Goal: Task Accomplishment & Management: Complete application form

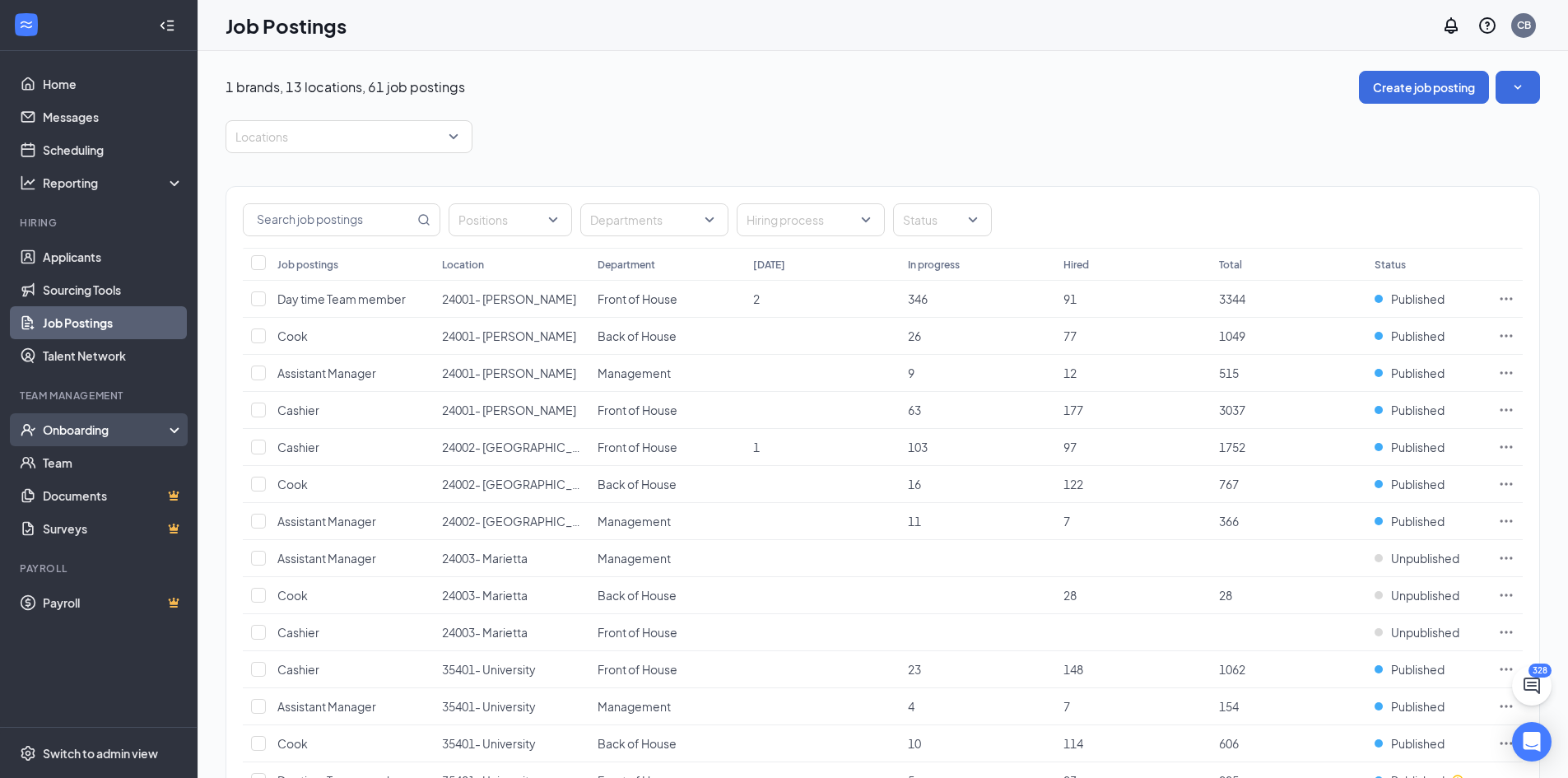
click at [79, 424] on div "Onboarding" at bounding box center [106, 429] width 127 height 16
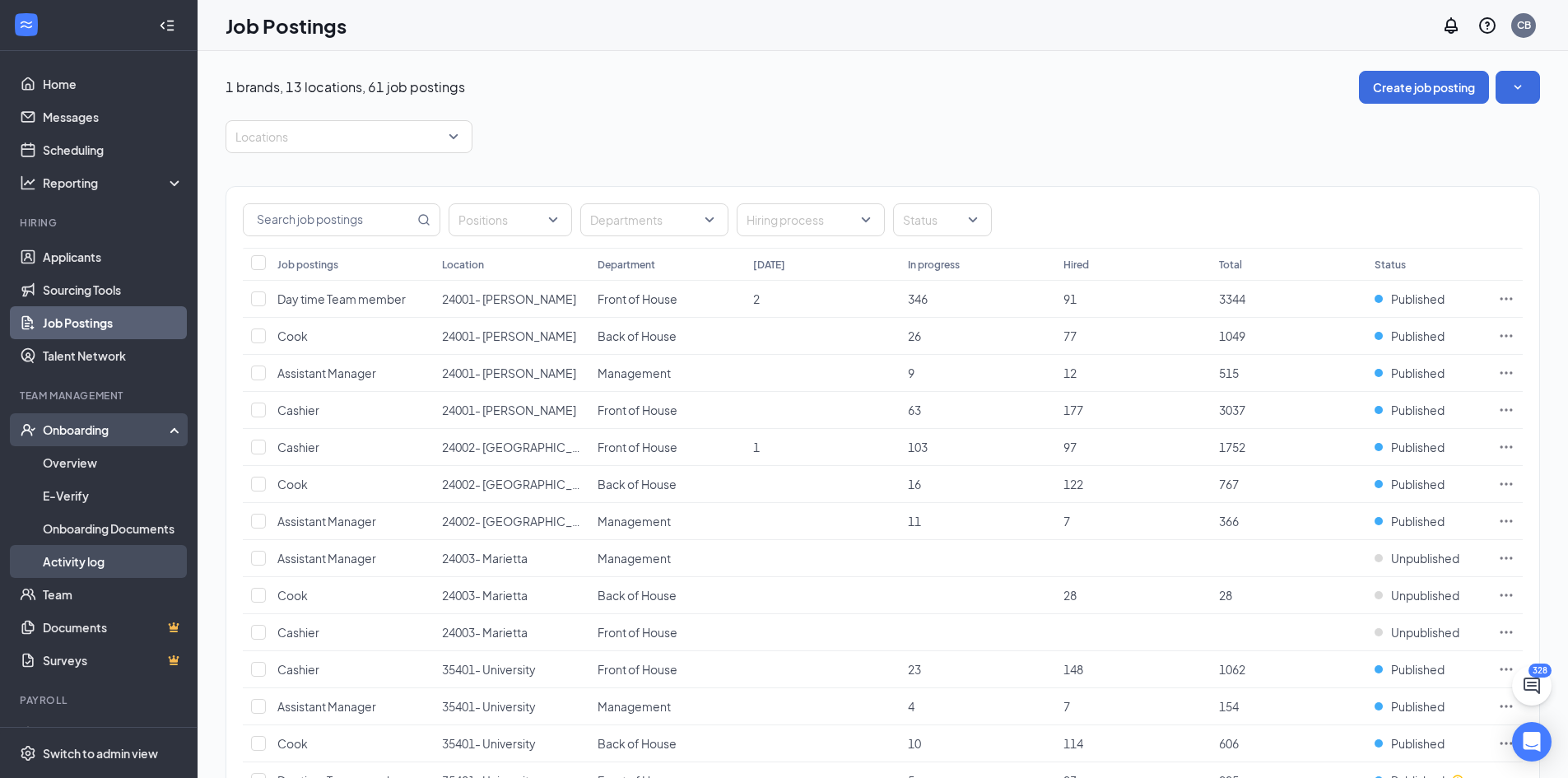
click at [81, 560] on link "Activity log" at bounding box center [113, 562] width 140 height 33
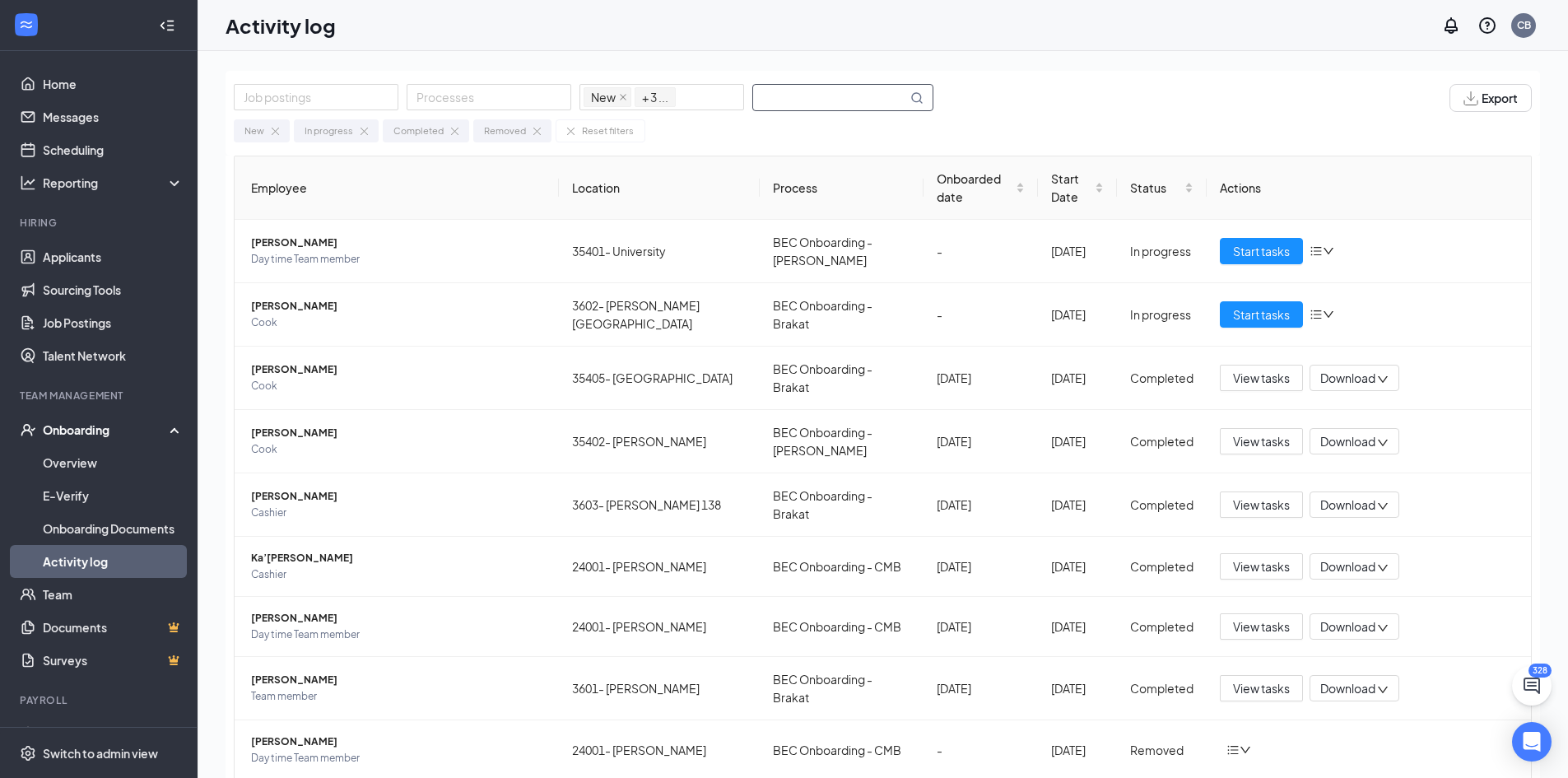
click at [832, 97] on input "text" at bounding box center [830, 97] width 154 height 26
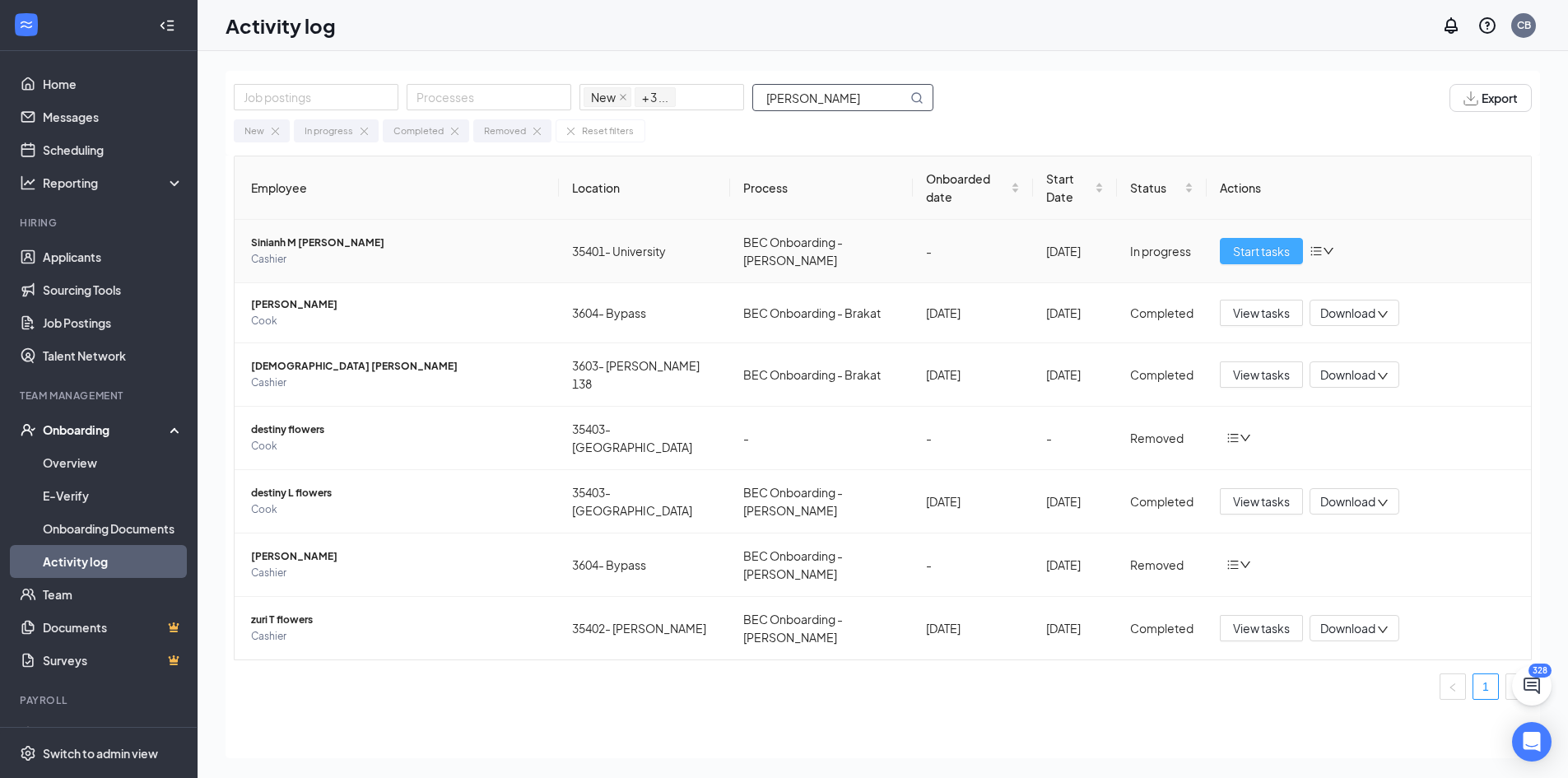
type input "[PERSON_NAME]"
click at [1257, 242] on span "Start tasks" at bounding box center [1262, 250] width 57 height 18
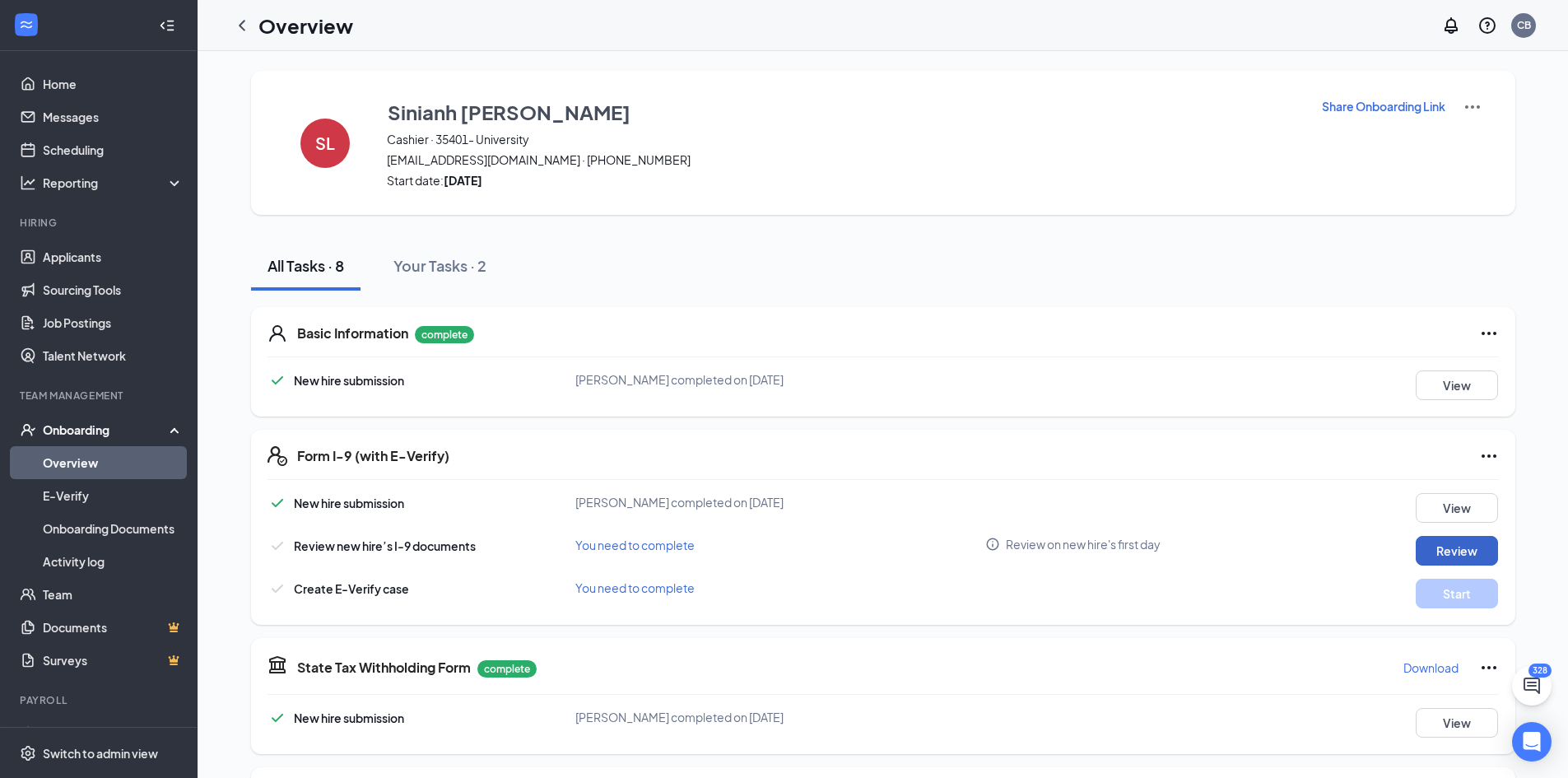
click at [1466, 552] on button "Review" at bounding box center [1457, 550] width 83 height 29
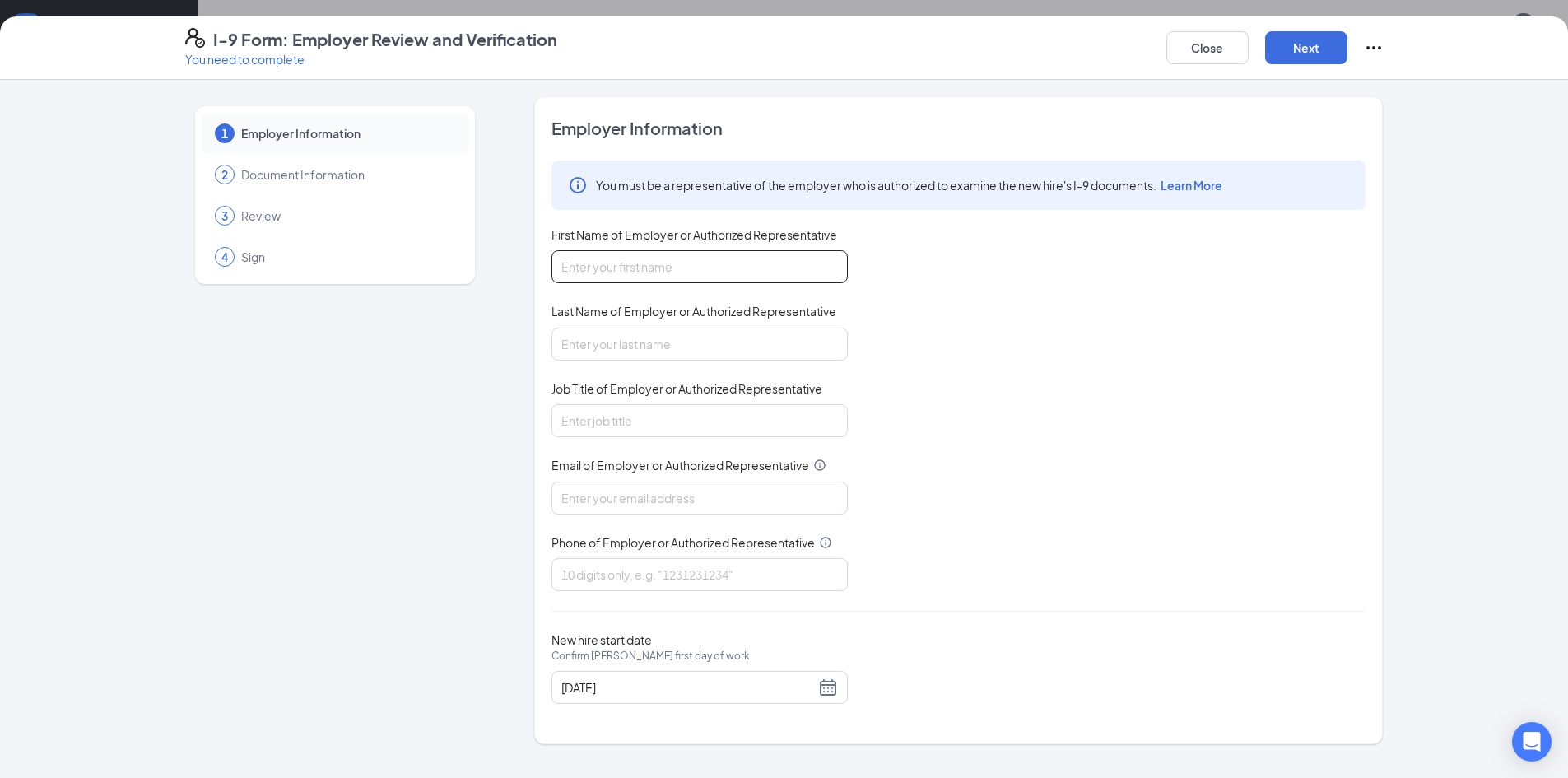
click at [643, 270] on input "First Name of Employer or Authorized Representative" at bounding box center [700, 267] width 296 height 33
type input "[PERSON_NAME]"
type input "Brown"
type input "[EMAIL_ADDRESS][DOMAIN_NAME]"
type input "7703160937"
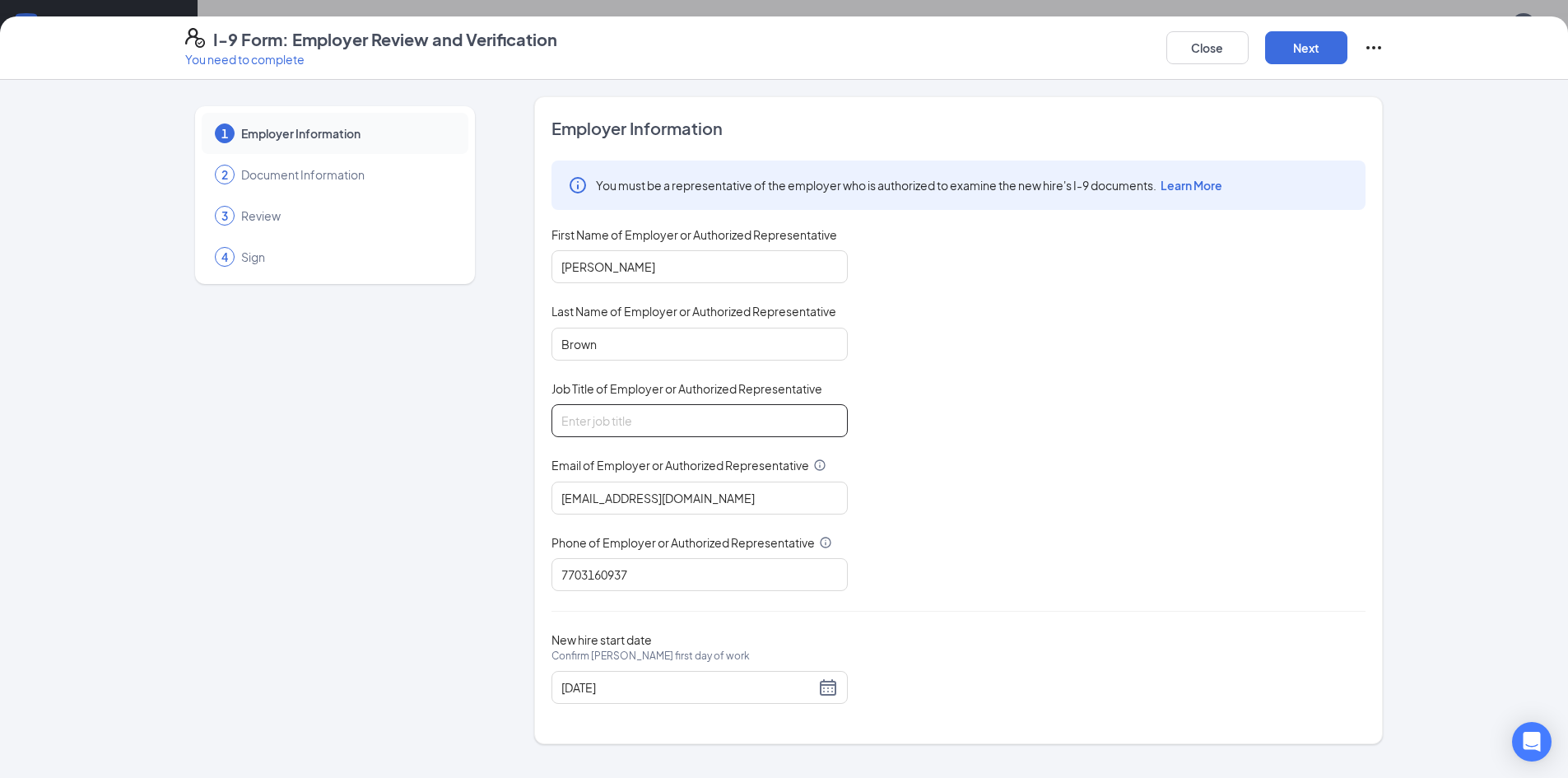
click at [645, 419] on input "Job Title of Employer or Authorized Representative" at bounding box center [700, 420] width 296 height 33
type input "HR"
click at [1304, 43] on button "Next" at bounding box center [1306, 47] width 83 height 33
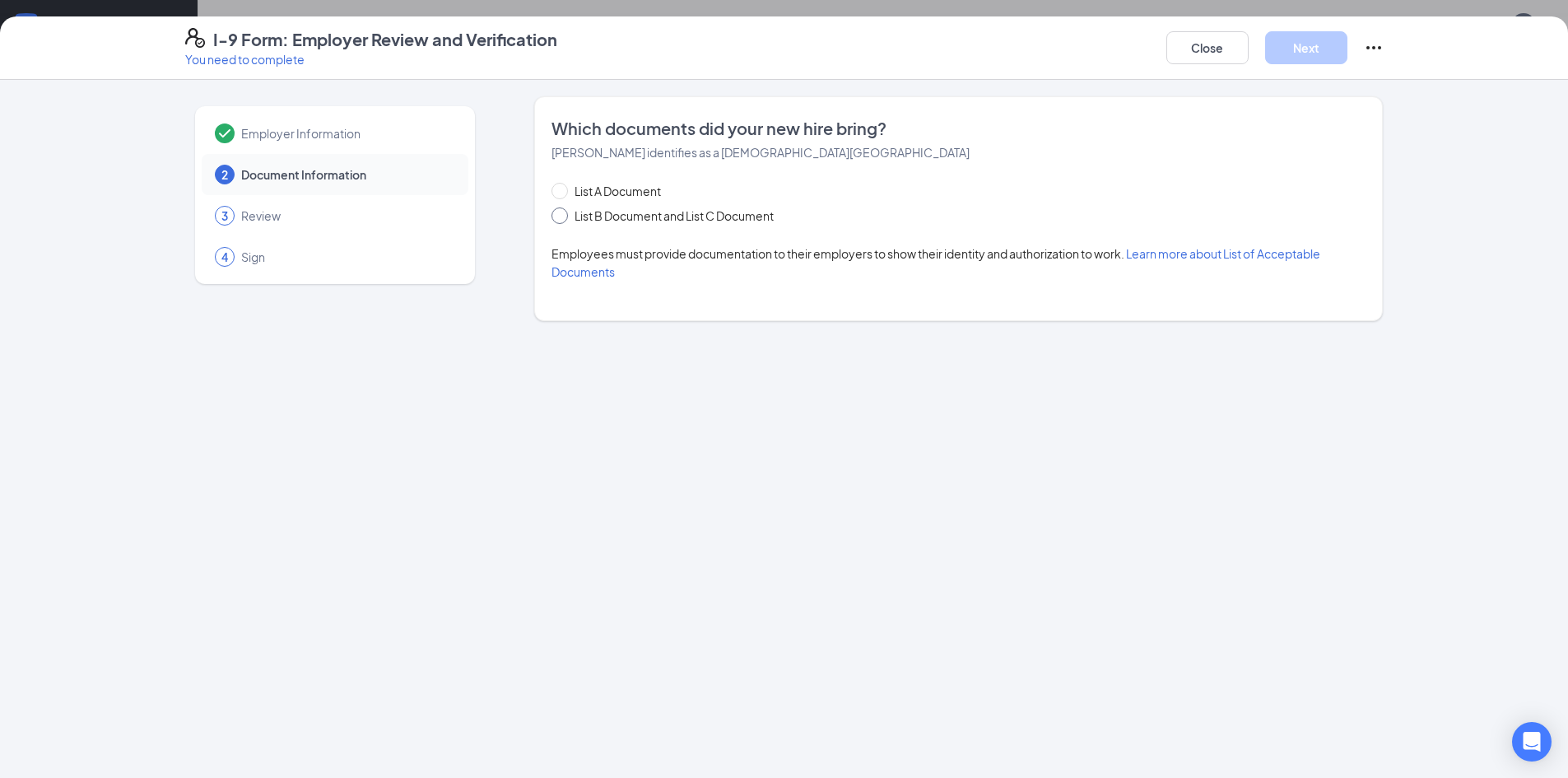
click at [565, 217] on span at bounding box center [560, 215] width 16 height 16
click at [563, 217] on input "List B Document and List C Document" at bounding box center [558, 213] width 11 height 11
radio input "true"
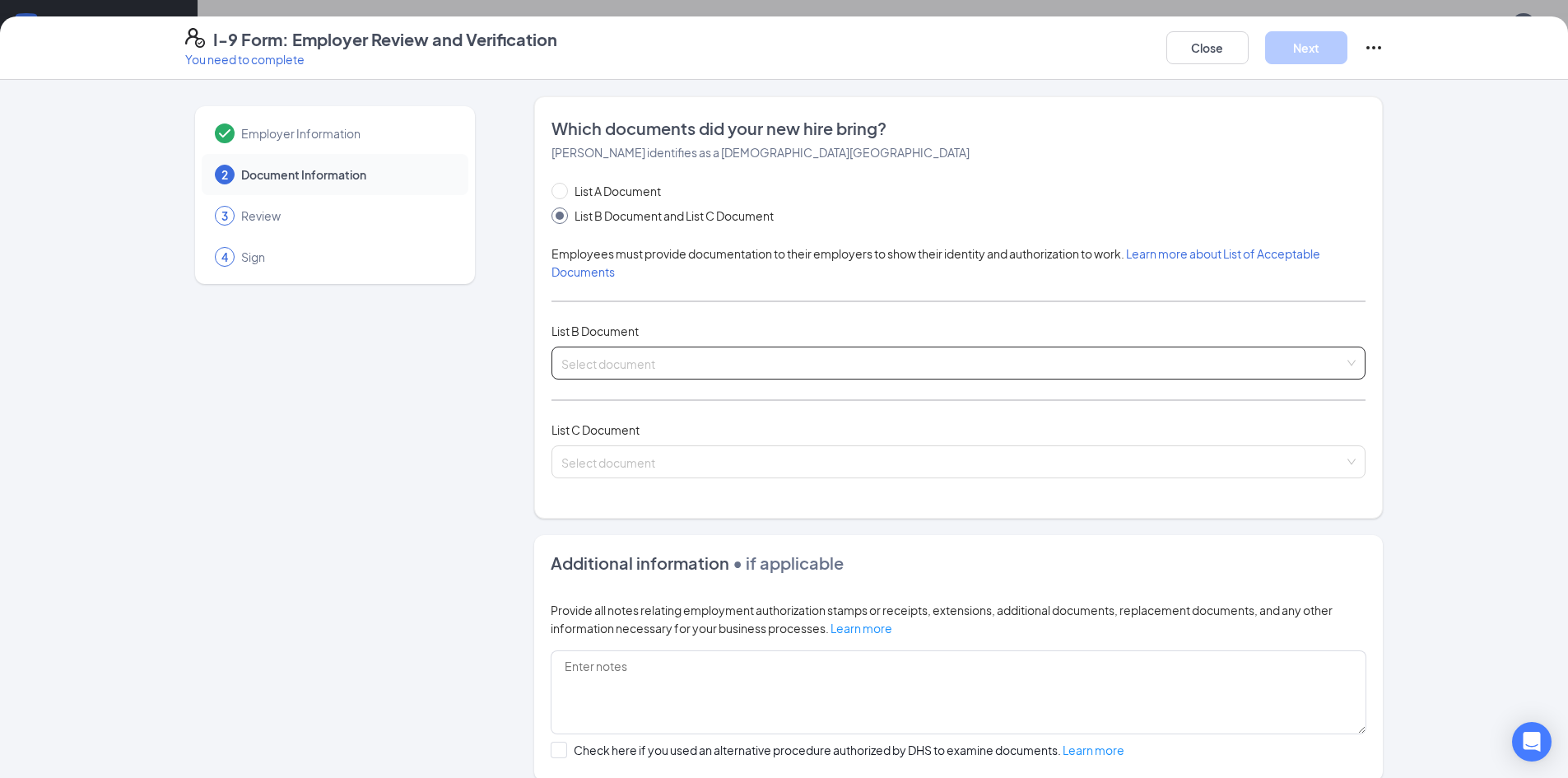
click at [667, 363] on input "search" at bounding box center [952, 360] width 783 height 25
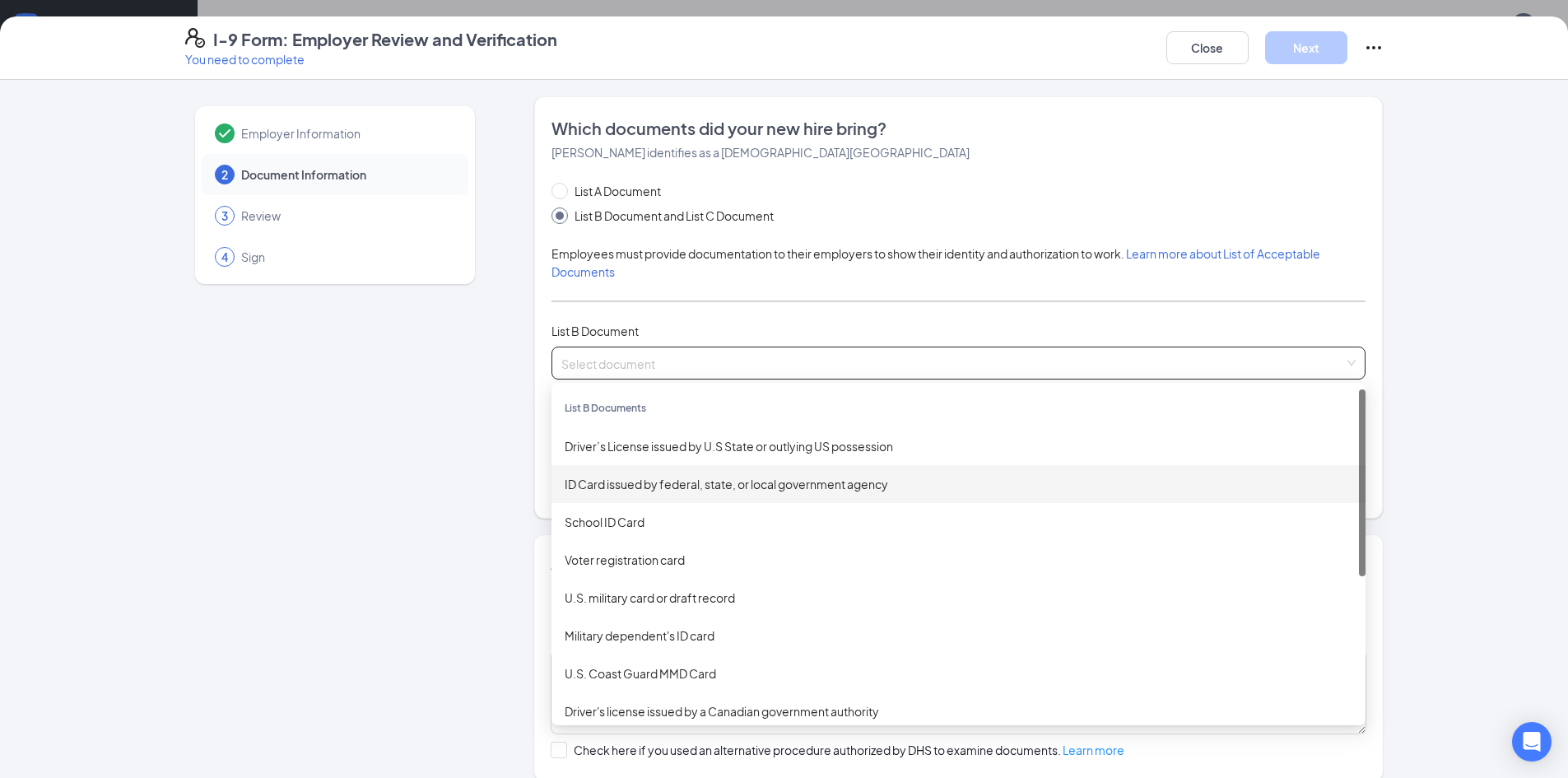
click at [711, 490] on div "ID Card issued by federal, state, or local government agency" at bounding box center [958, 484] width 788 height 18
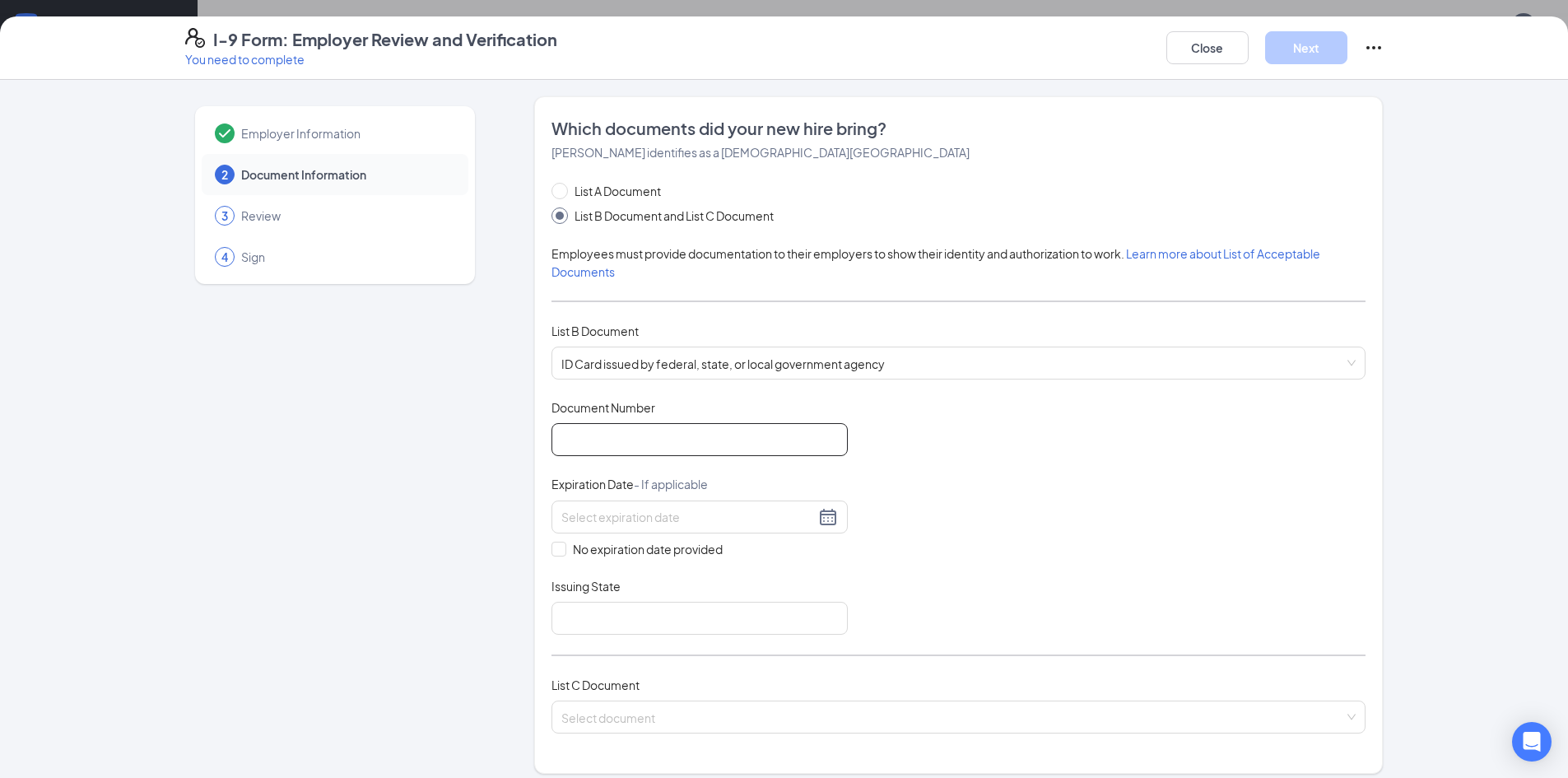
click at [771, 435] on input "Document Number" at bounding box center [700, 439] width 296 height 33
type input "106359124"
type input "[DATE]"
click at [628, 624] on input "Issuing State" at bounding box center [700, 618] width 296 height 33
type input "SC"
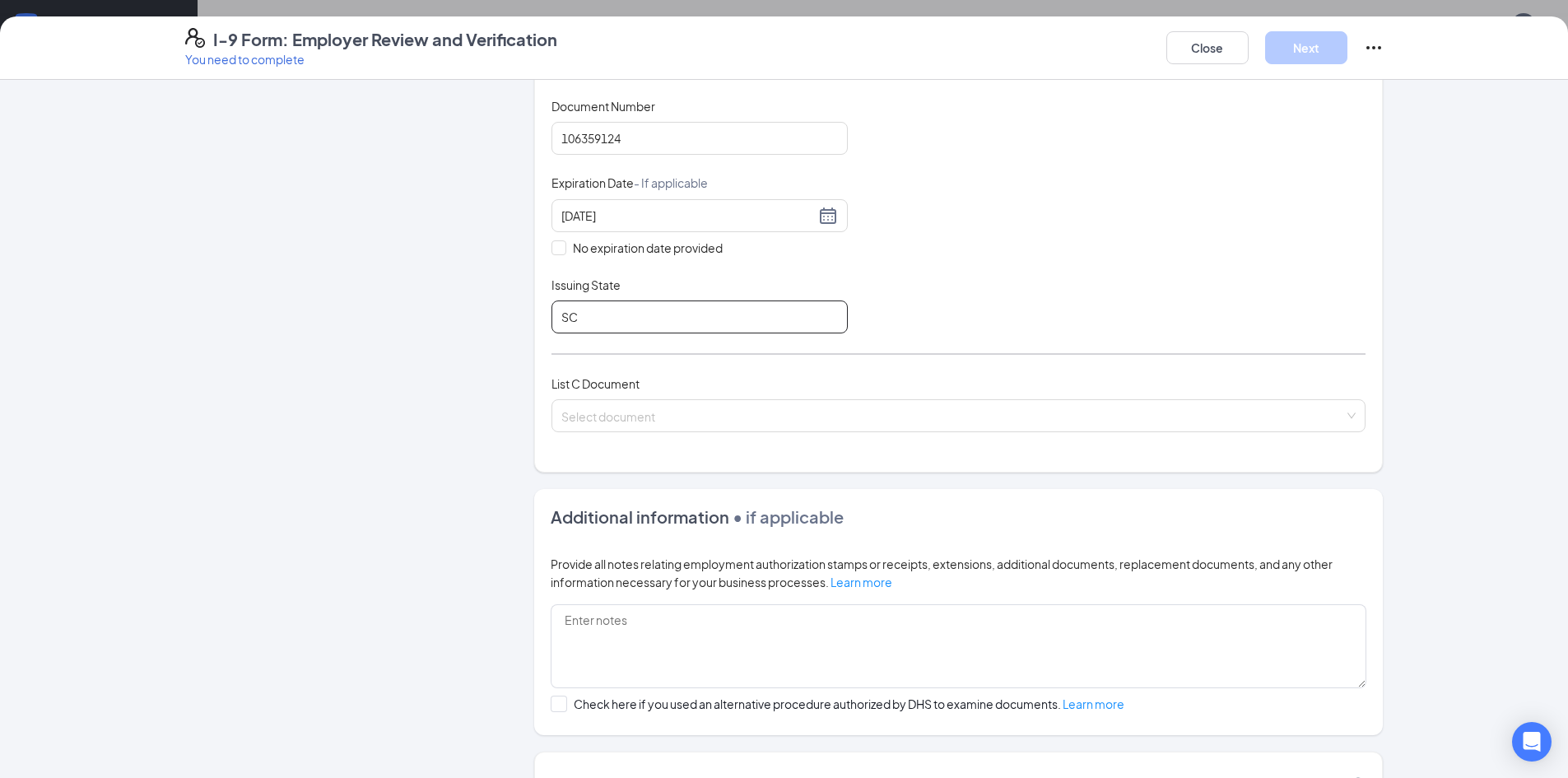
scroll to position [329, 0]
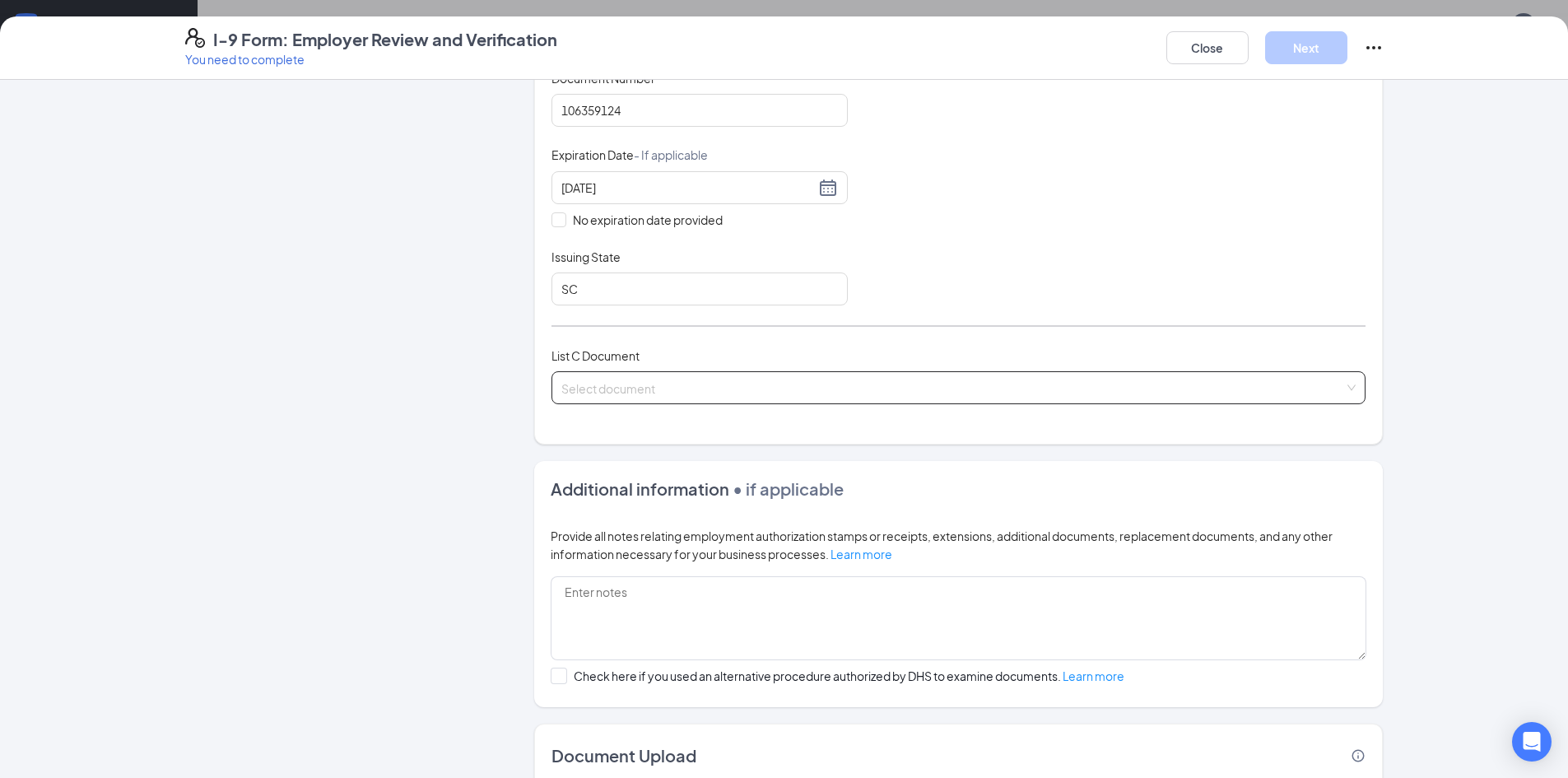
click at [626, 385] on input "search" at bounding box center [952, 384] width 783 height 25
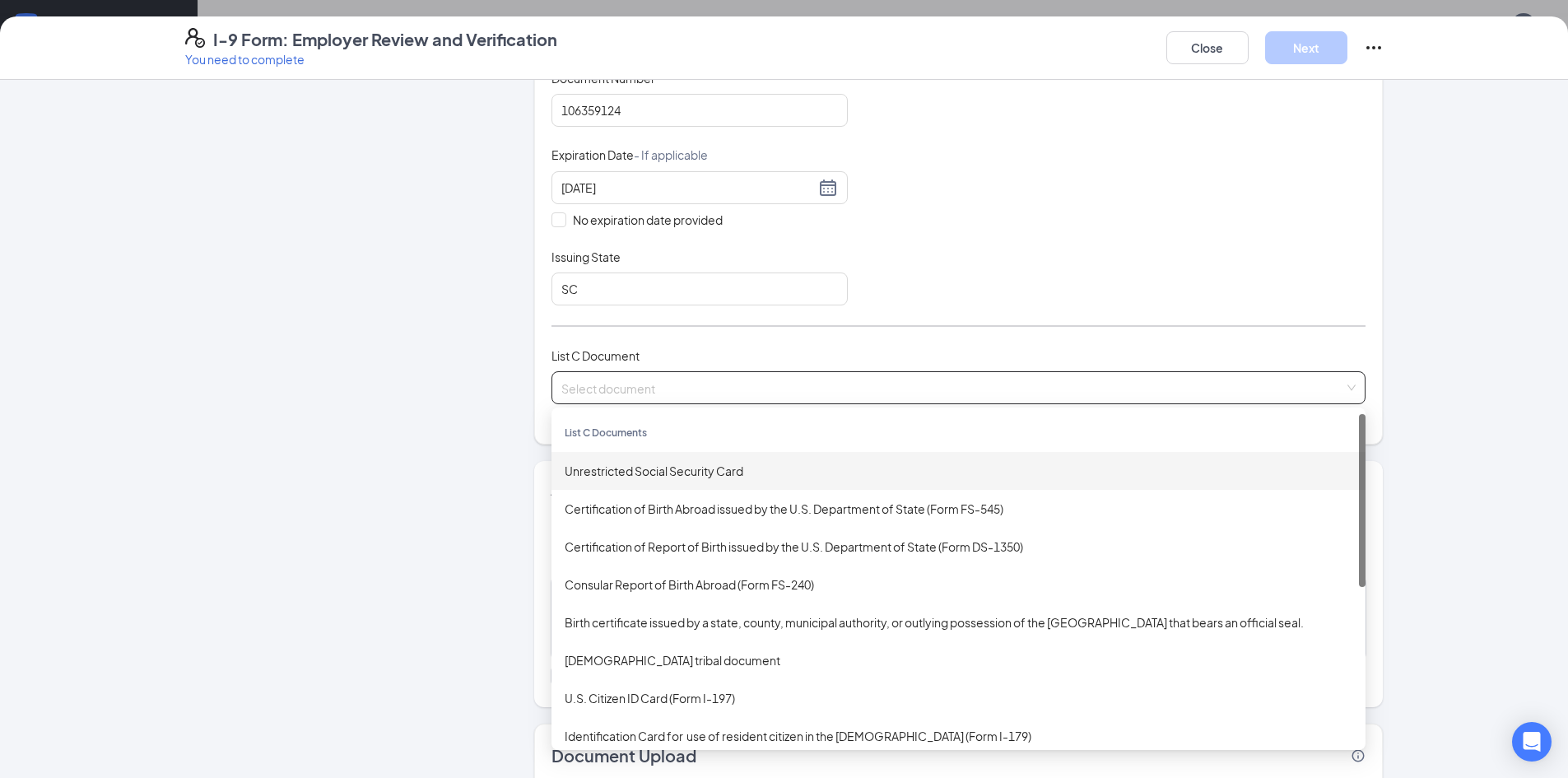
click at [660, 472] on div "Unrestricted Social Security Card" at bounding box center [958, 471] width 788 height 18
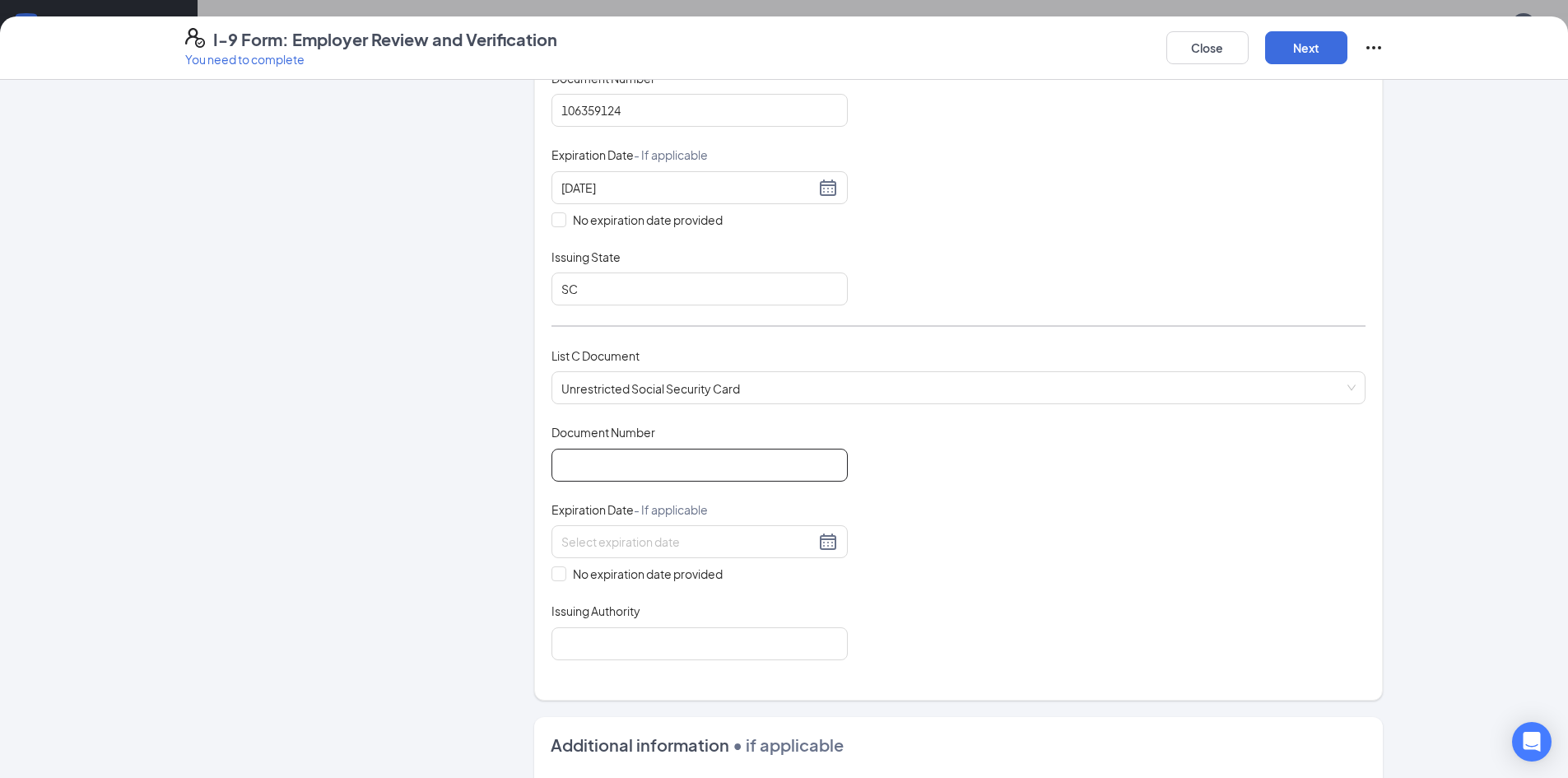
click at [633, 468] on input "Document Number" at bounding box center [700, 465] width 296 height 33
type input "654309624"
click at [552, 576] on input "No expiration date provided" at bounding box center [558, 572] width 11 height 11
checkbox input "true"
click at [606, 647] on input "Issuing Authority" at bounding box center [700, 646] width 296 height 33
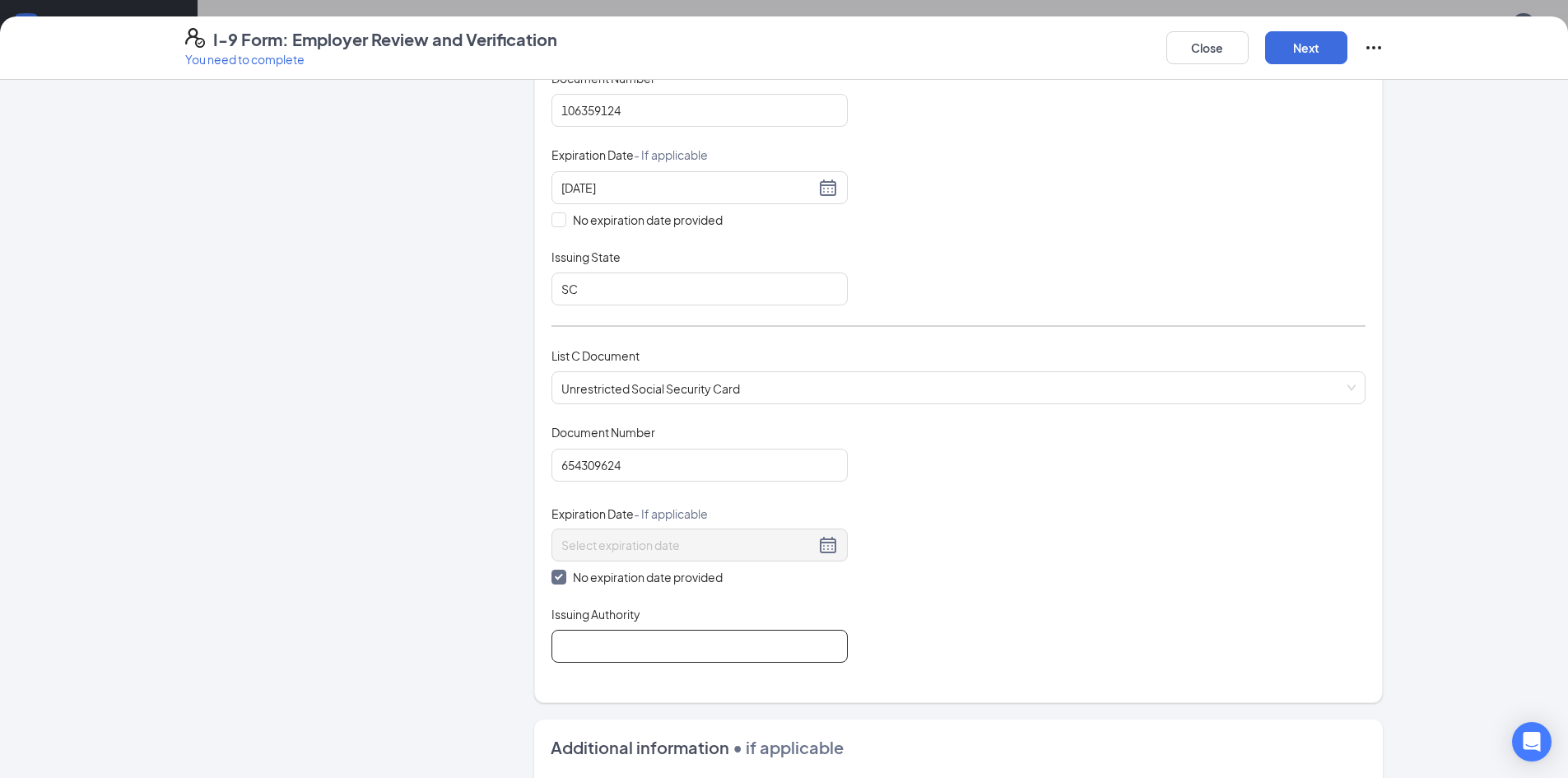
type input "SSA"
click at [1308, 53] on button "Next" at bounding box center [1306, 47] width 83 height 33
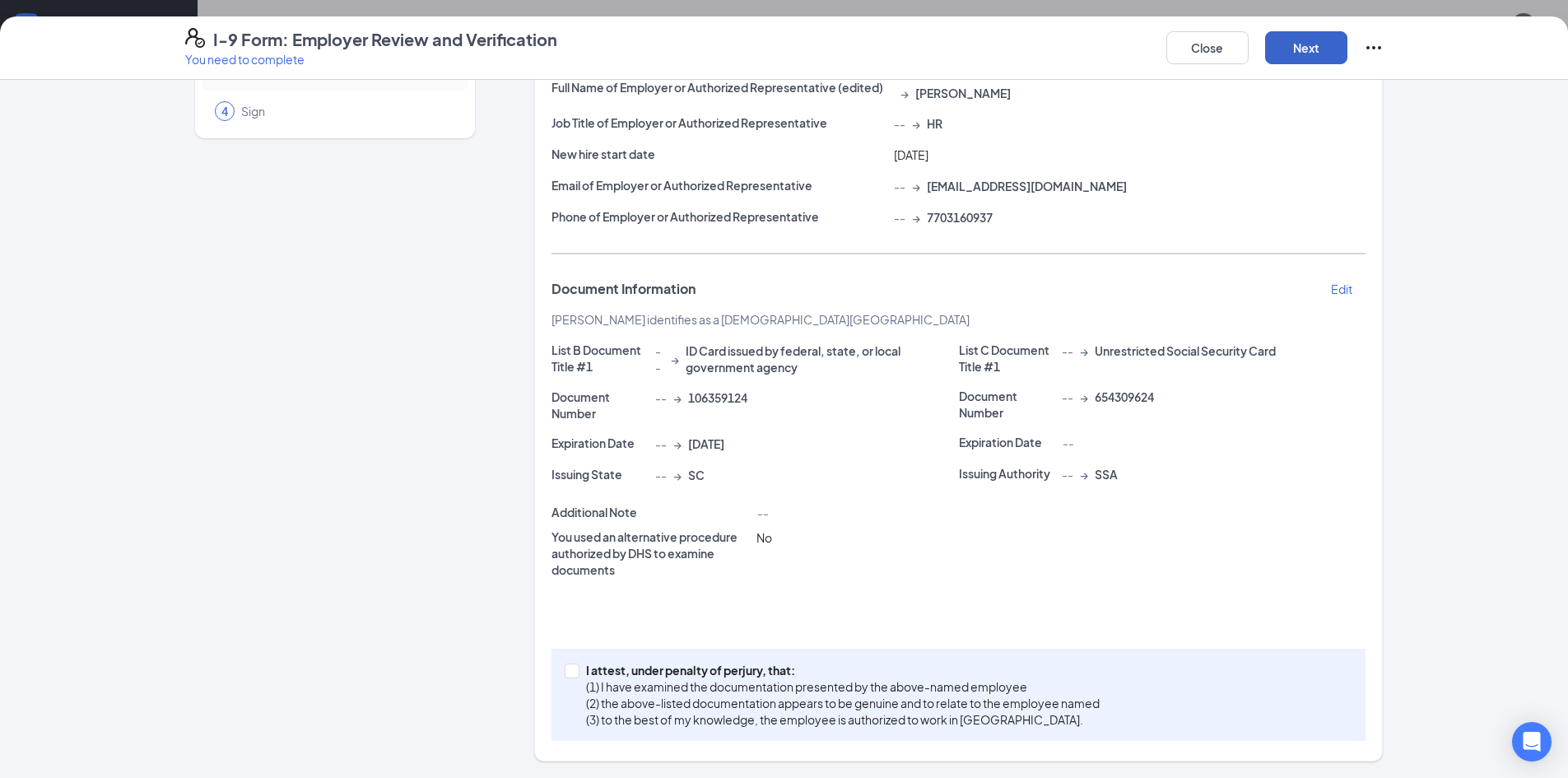
scroll to position [146, 0]
click at [570, 676] on span at bounding box center [572, 672] width 15 height 15
click at [570, 676] on input "I attest, under penalty of [PERSON_NAME], that: (1) I have examined the documen…" at bounding box center [570, 670] width 11 height 11
checkbox input "true"
click at [1306, 48] on button "Next" at bounding box center [1306, 47] width 83 height 33
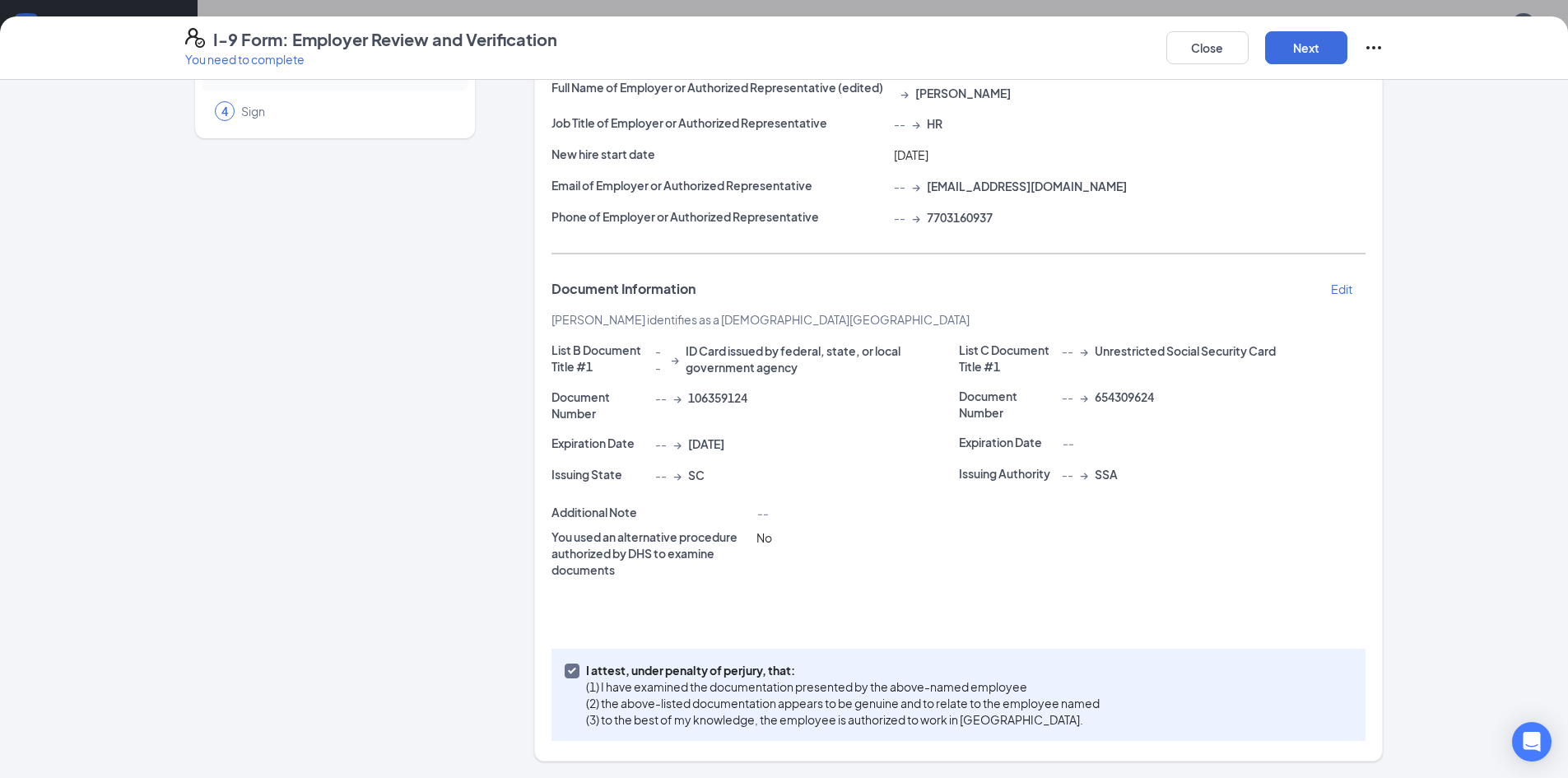
scroll to position [0, 0]
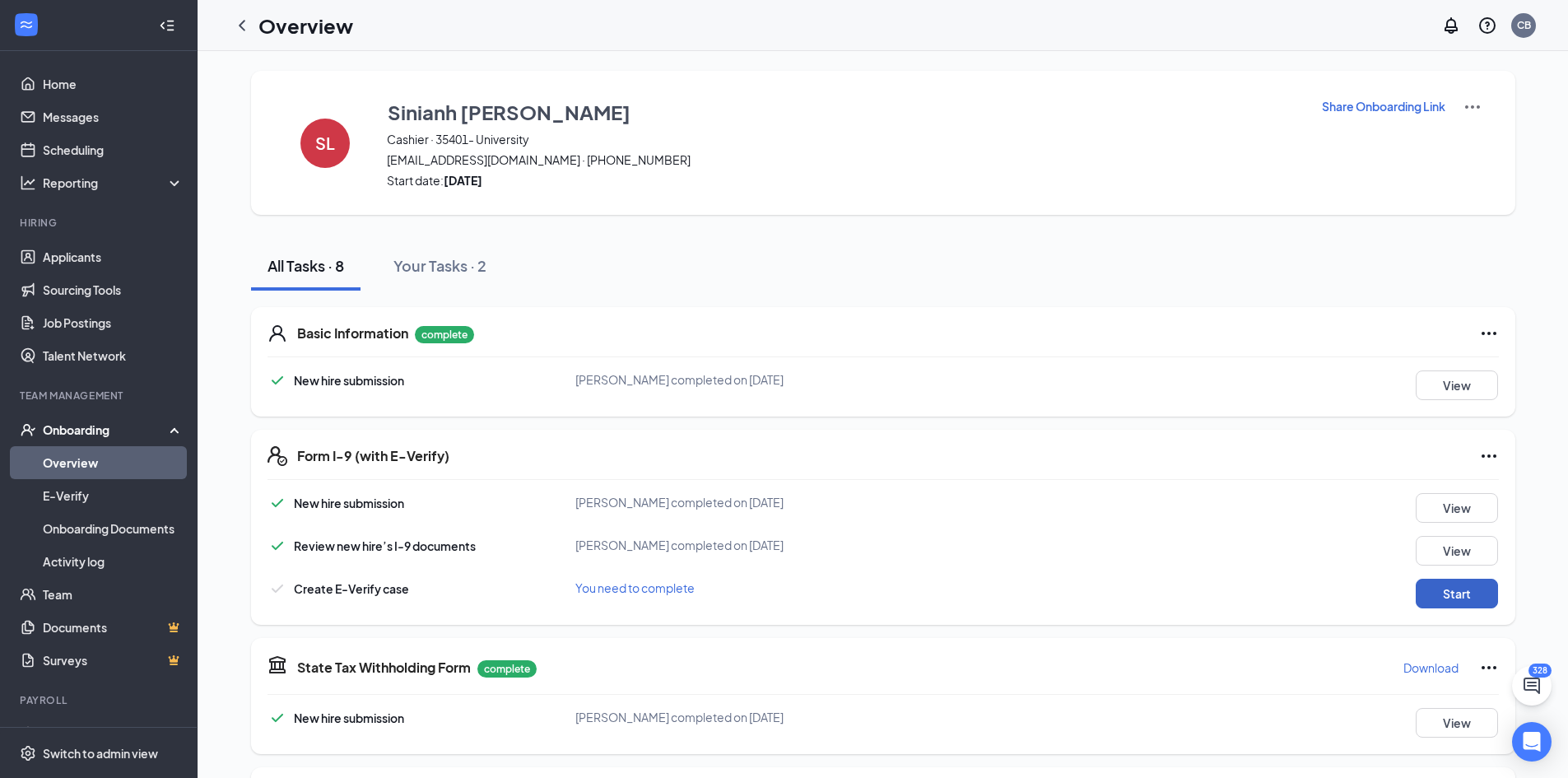
click at [1444, 591] on button "Start" at bounding box center [1457, 593] width 83 height 29
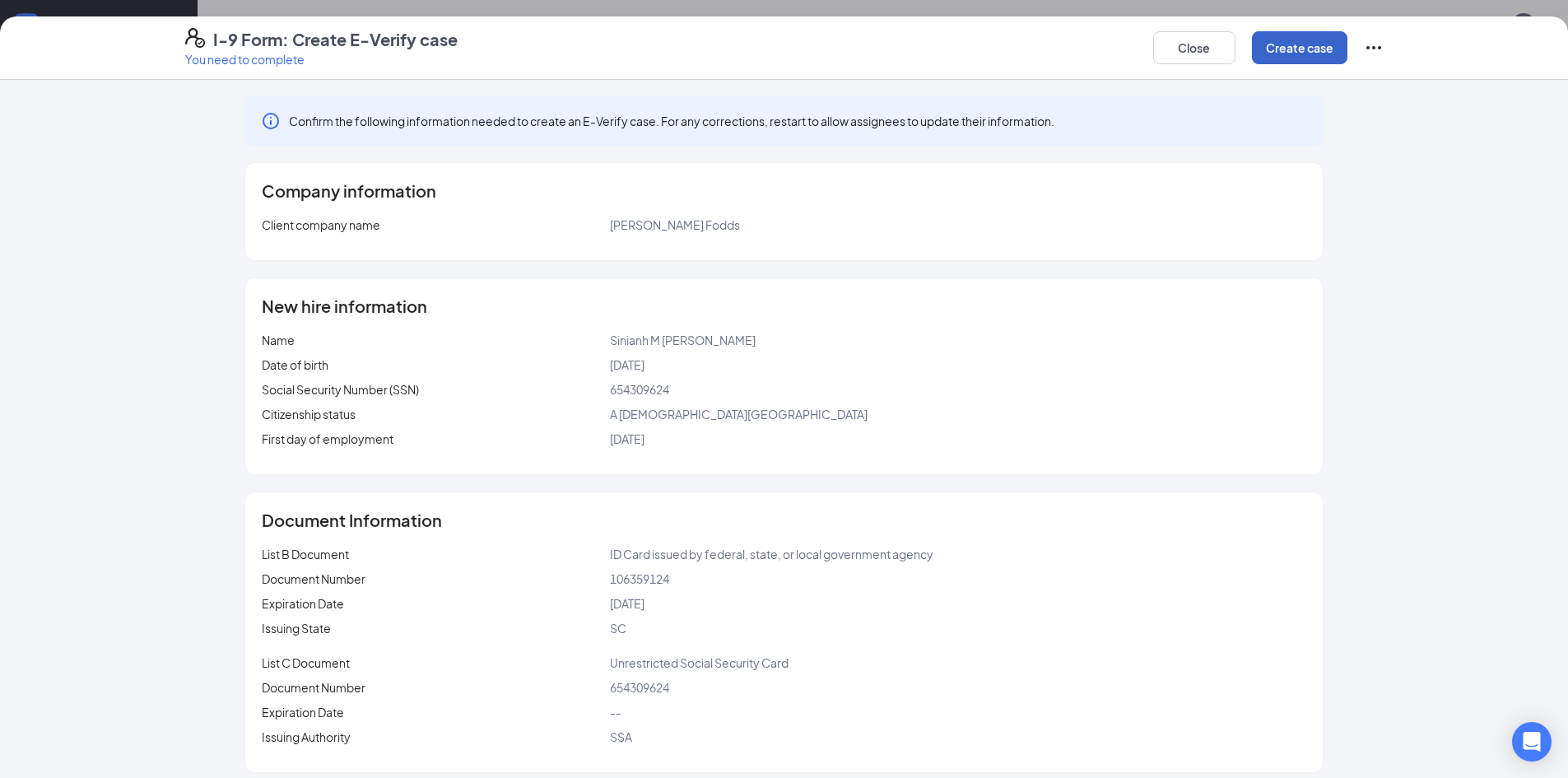
click at [1301, 53] on button "Create case" at bounding box center [1300, 47] width 96 height 33
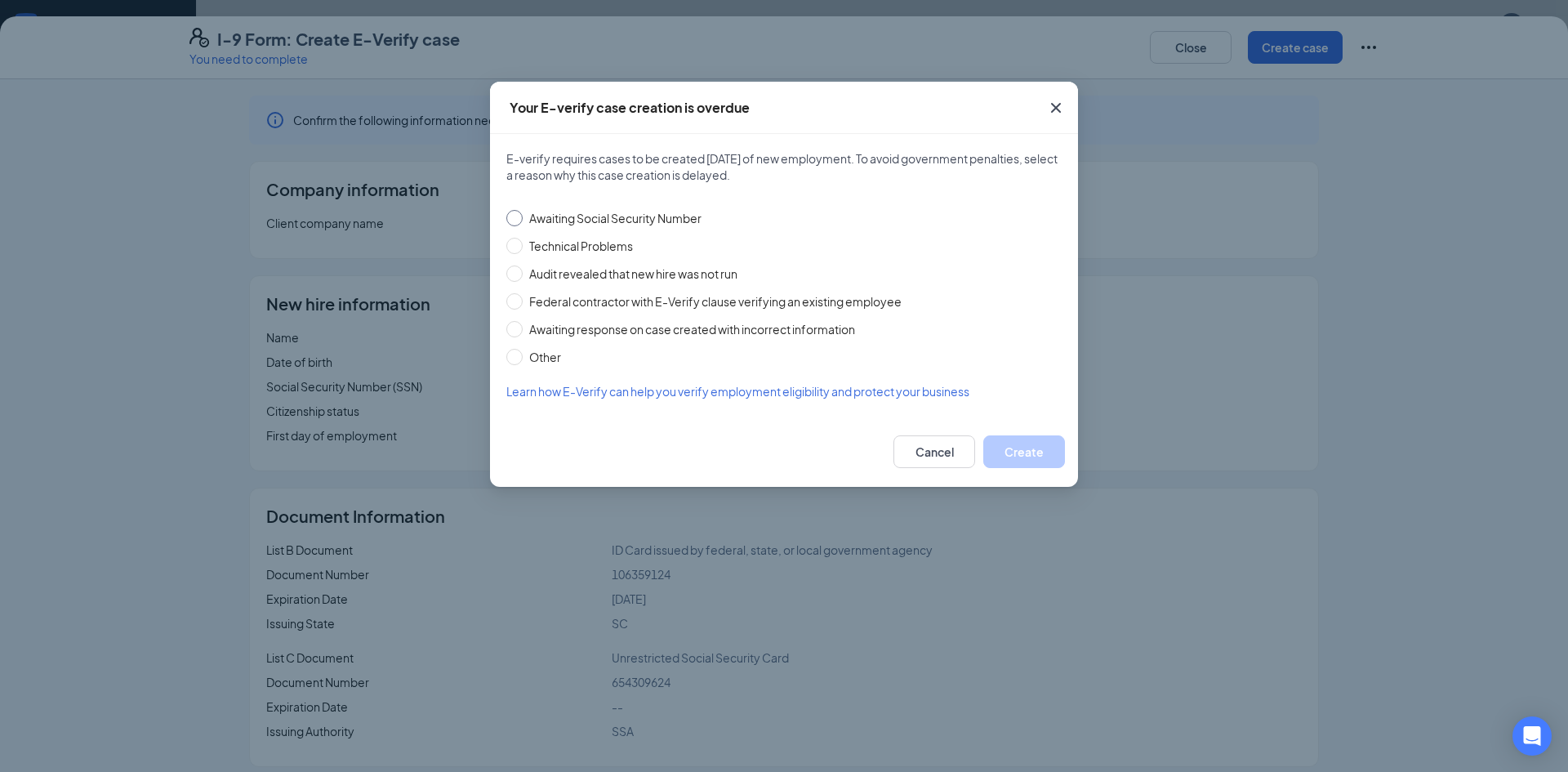
click at [517, 219] on input "Awaiting Social Security Number" at bounding box center [514, 217] width 16 height 16
radio input "true"
click at [1025, 447] on button "Create" at bounding box center [1024, 452] width 82 height 33
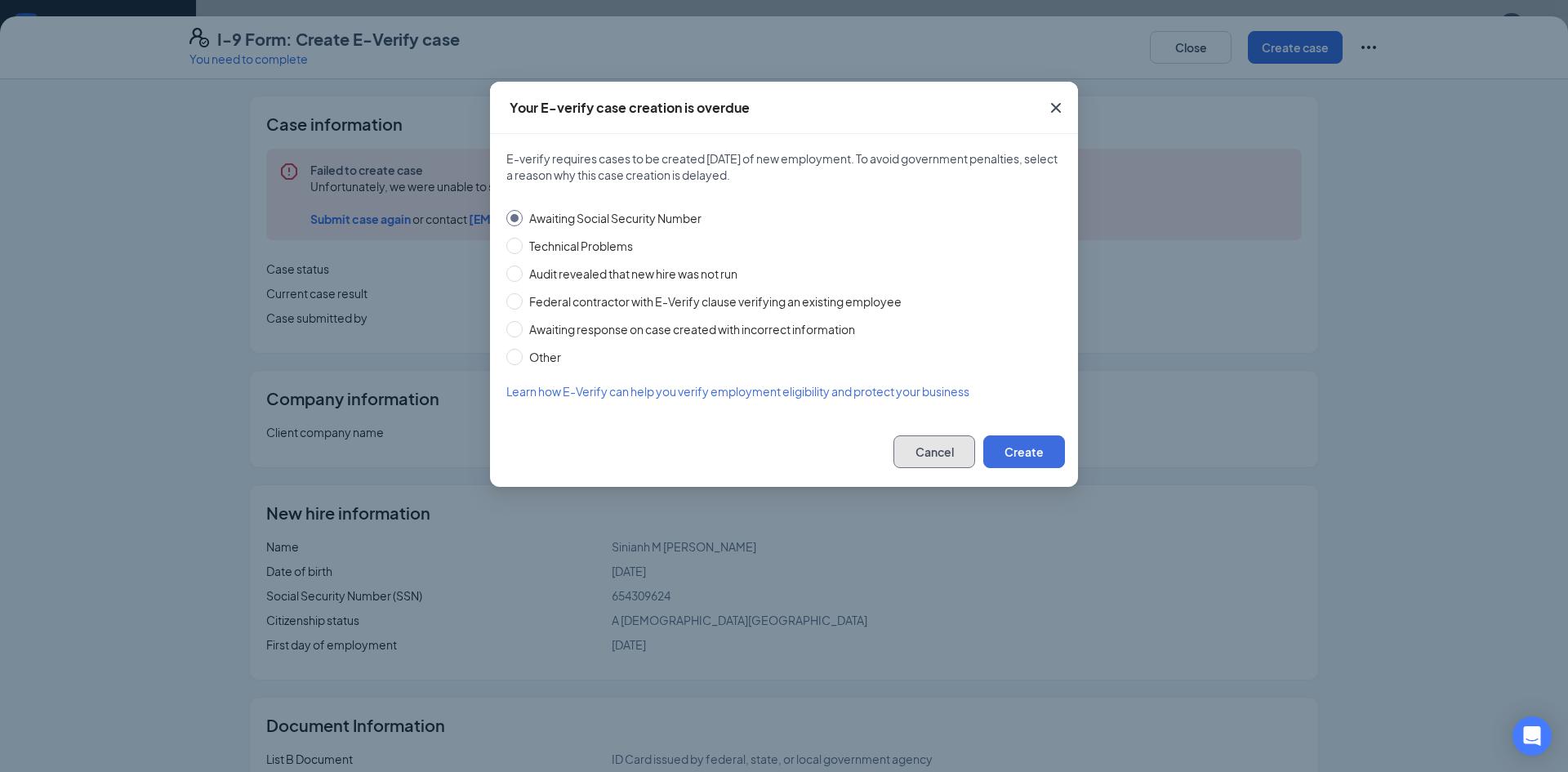
click at [937, 458] on button "Cancel" at bounding box center [935, 452] width 82 height 33
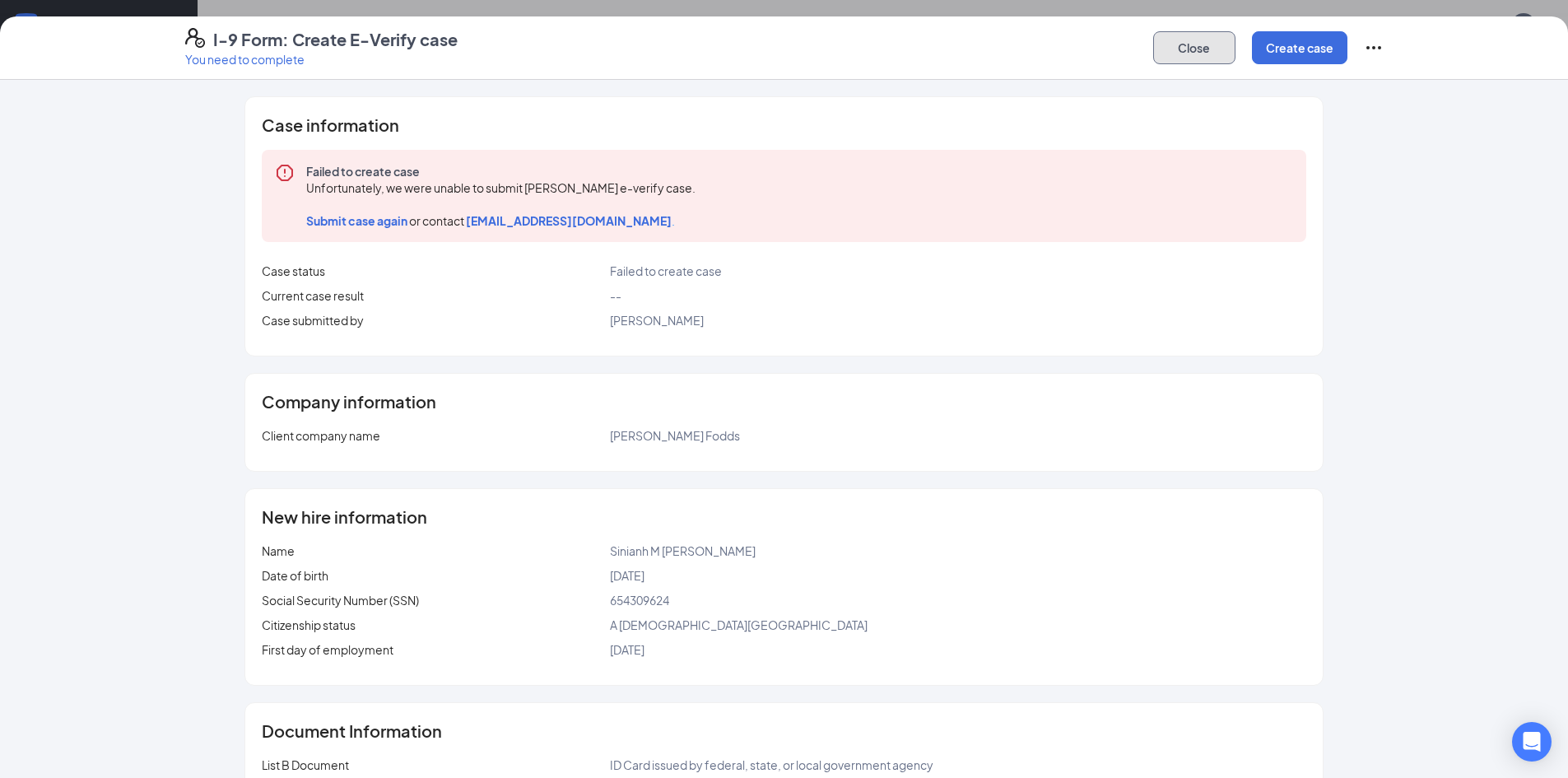
click at [1182, 45] on button "Close" at bounding box center [1194, 47] width 83 height 33
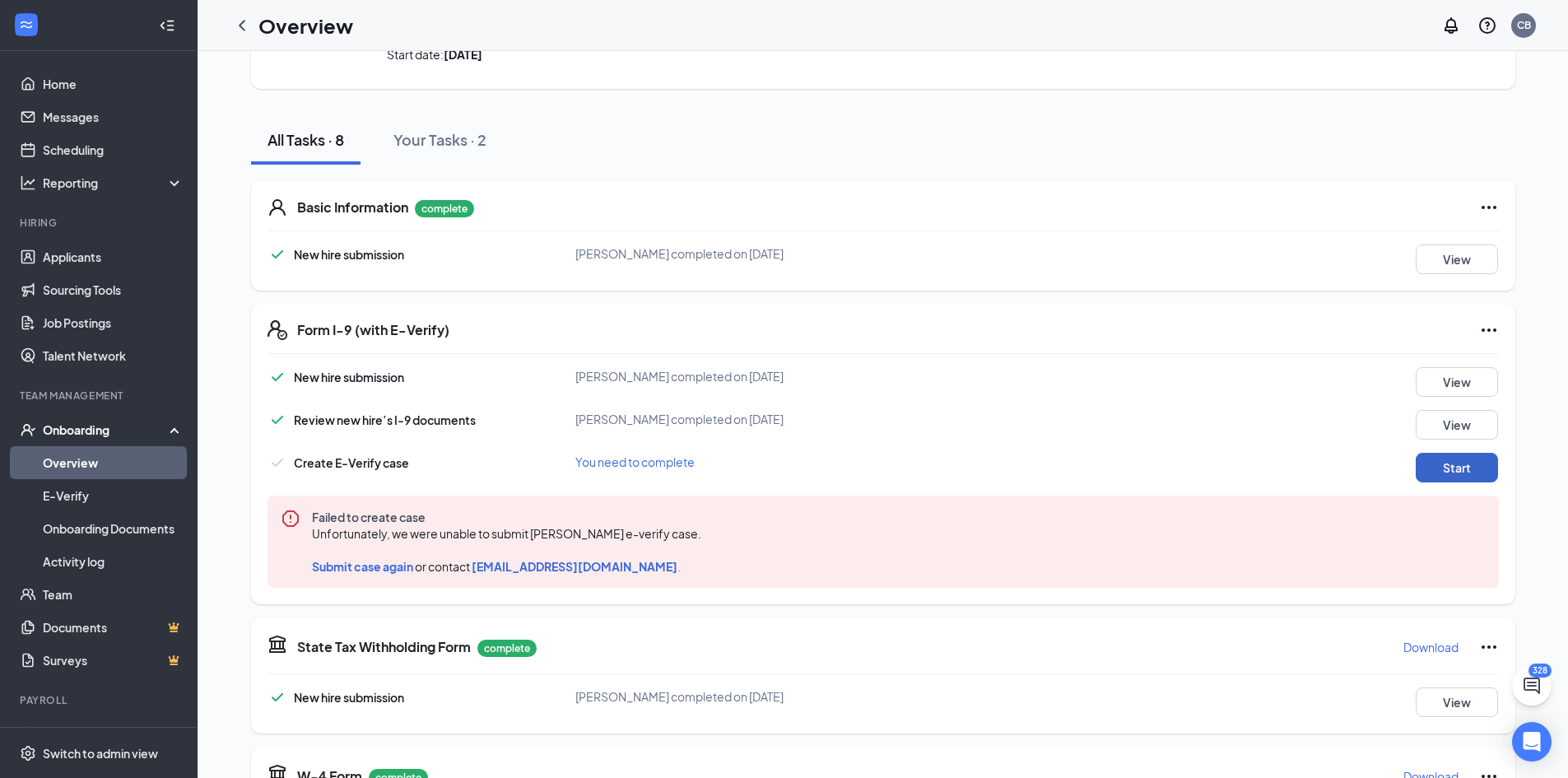
scroll to position [247, 0]
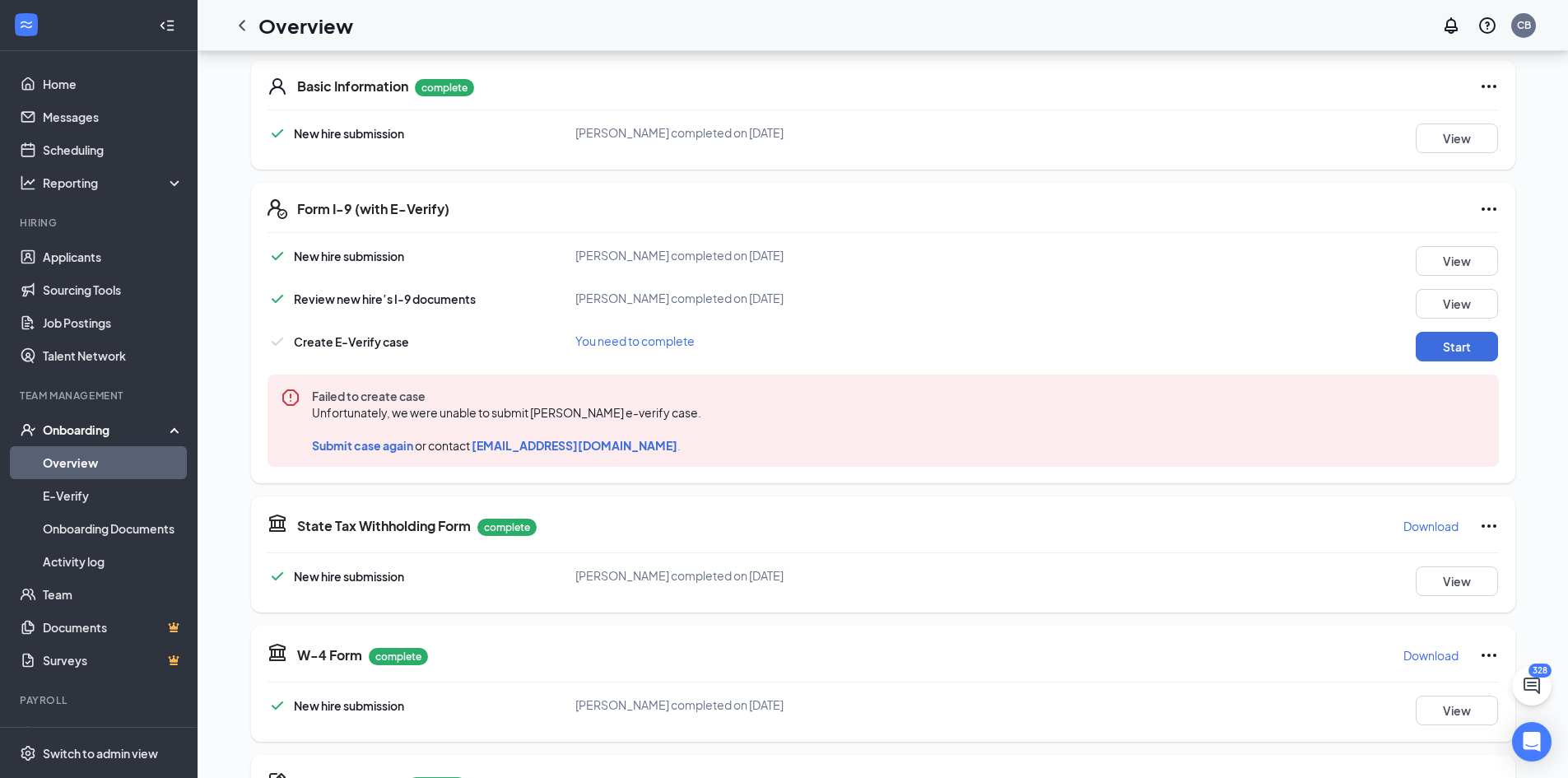
click at [364, 446] on span "Submit case again" at bounding box center [362, 446] width 101 height 15
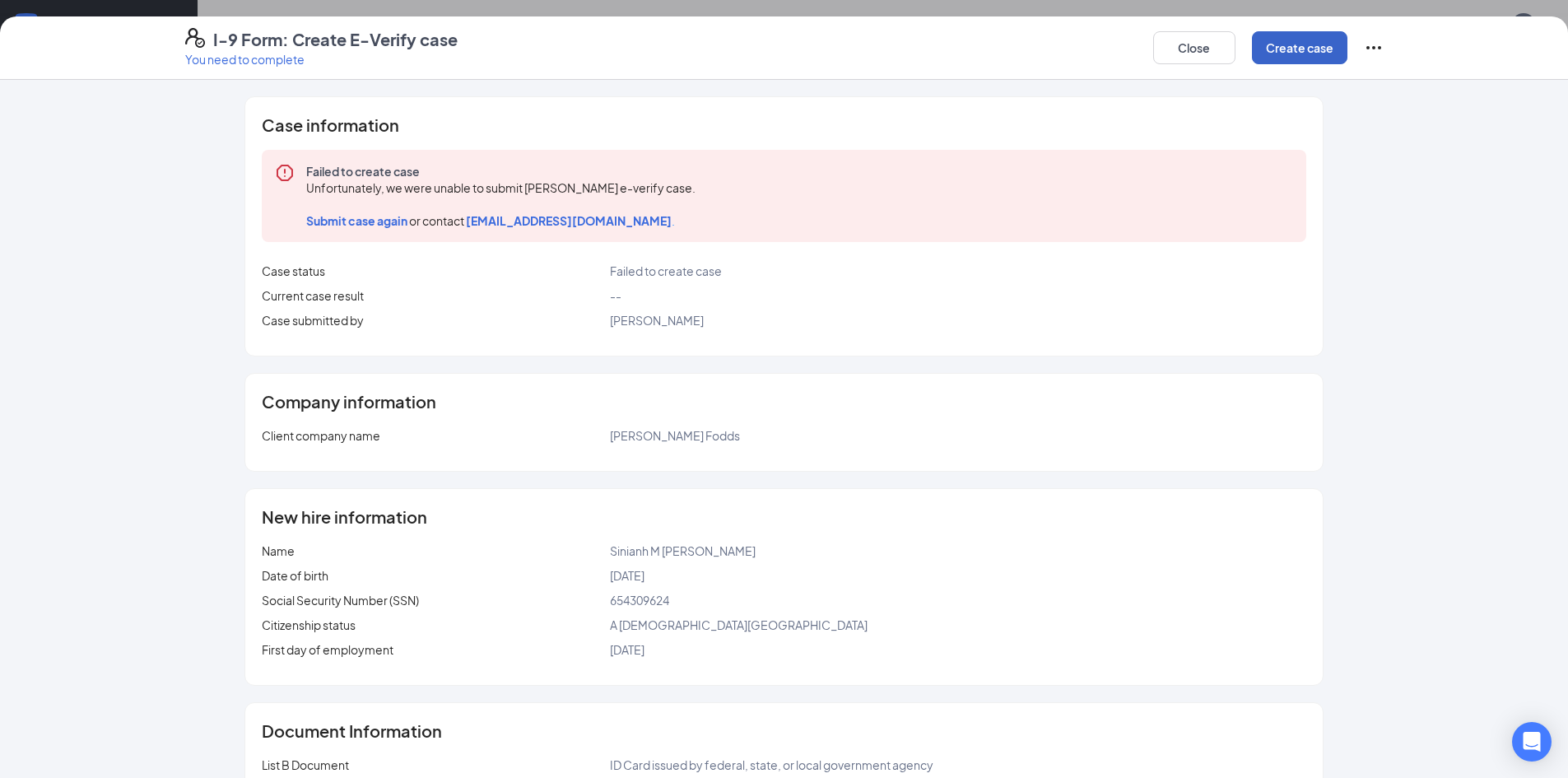
click at [1300, 47] on button "Create case" at bounding box center [1300, 47] width 96 height 33
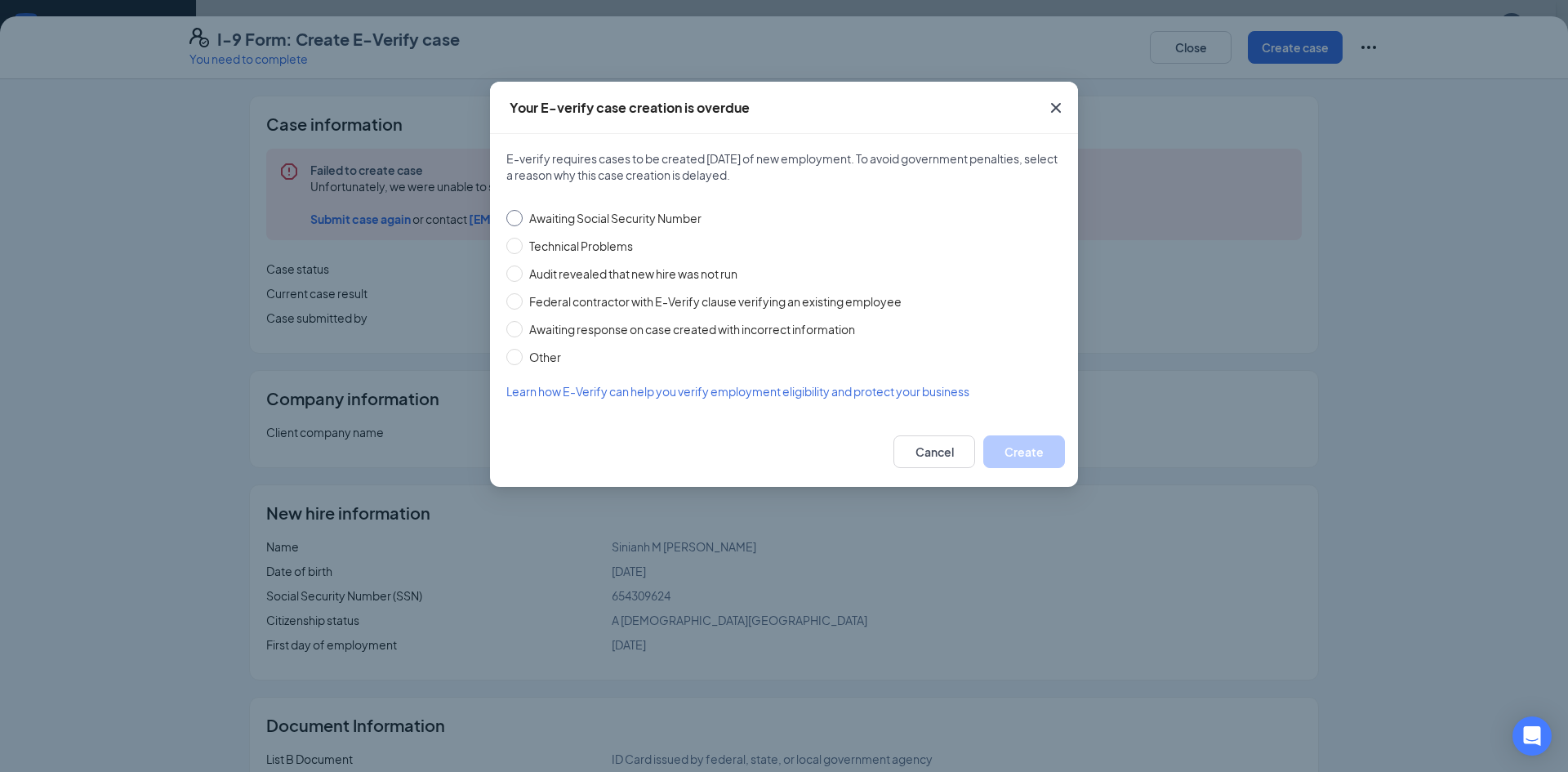
click at [570, 220] on span "Awaiting Social Security Number" at bounding box center [615, 217] width 185 height 18
click at [522, 220] on input "Awaiting Social Security Number" at bounding box center [514, 217] width 16 height 16
radio input "true"
click at [1021, 454] on button "Create" at bounding box center [1024, 452] width 82 height 33
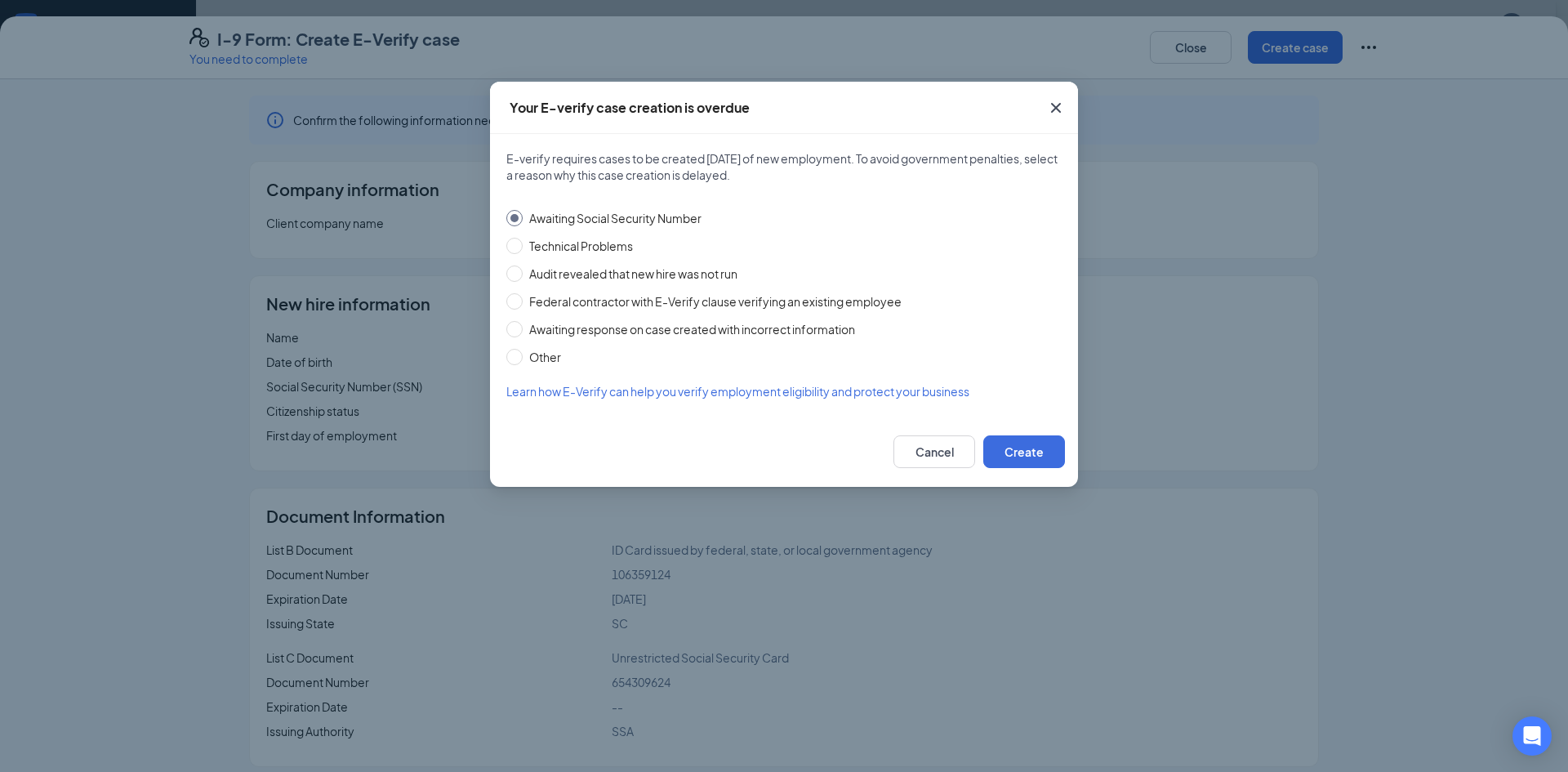
click at [1056, 109] on icon "Cross" at bounding box center [1056, 107] width 20 height 20
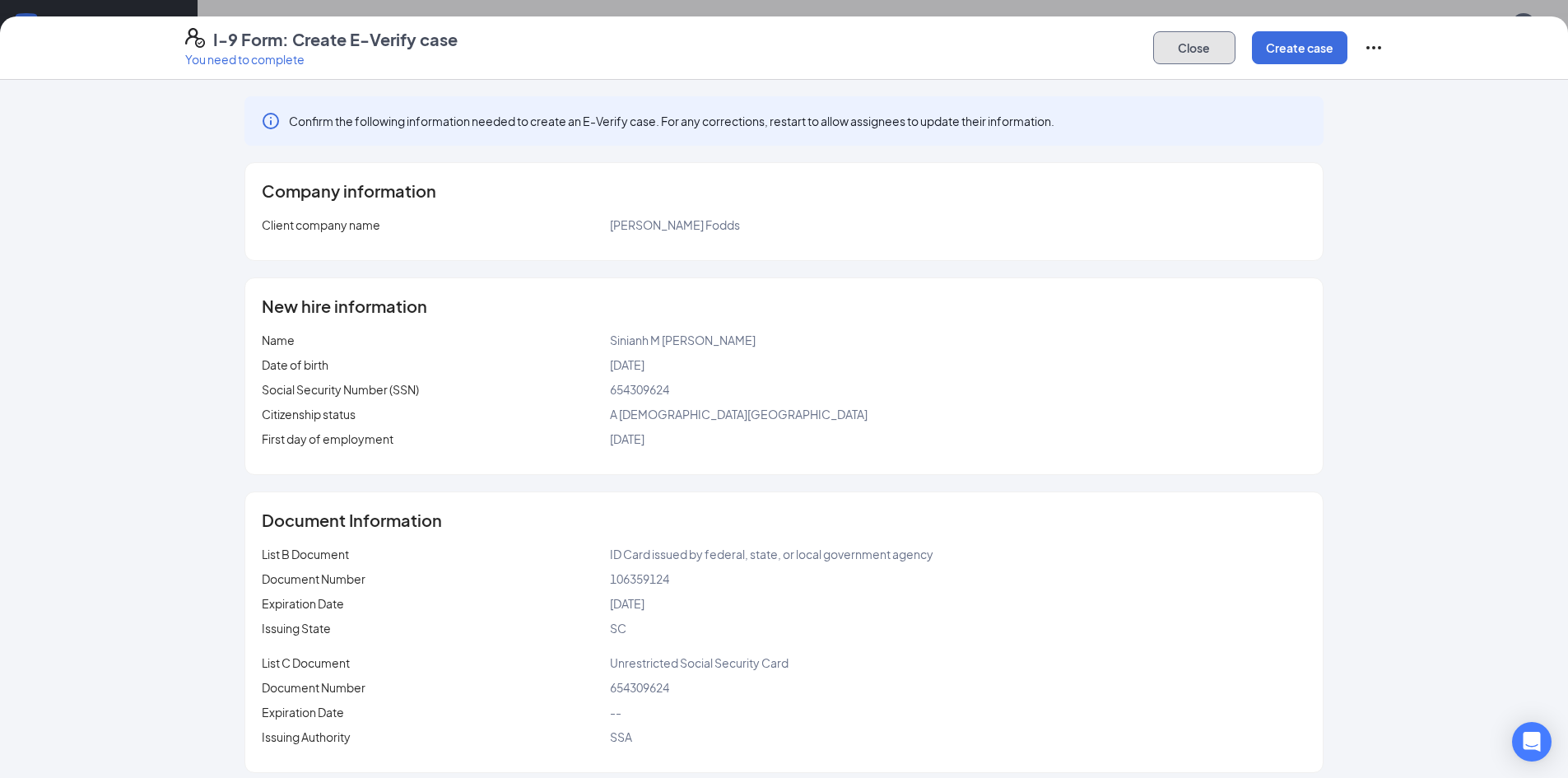
click at [1205, 55] on button "Close" at bounding box center [1194, 47] width 83 height 33
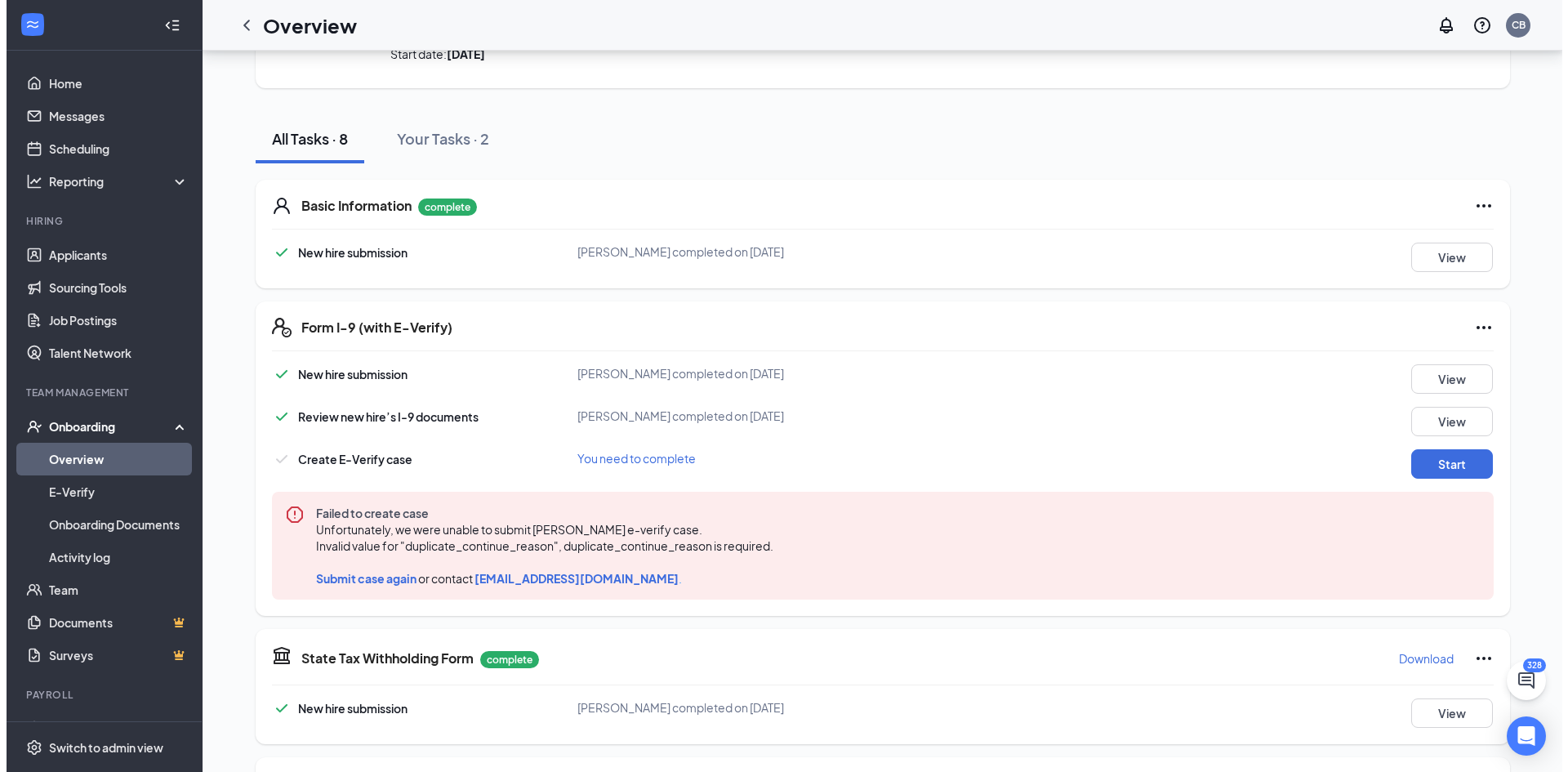
scroll to position [43, 0]
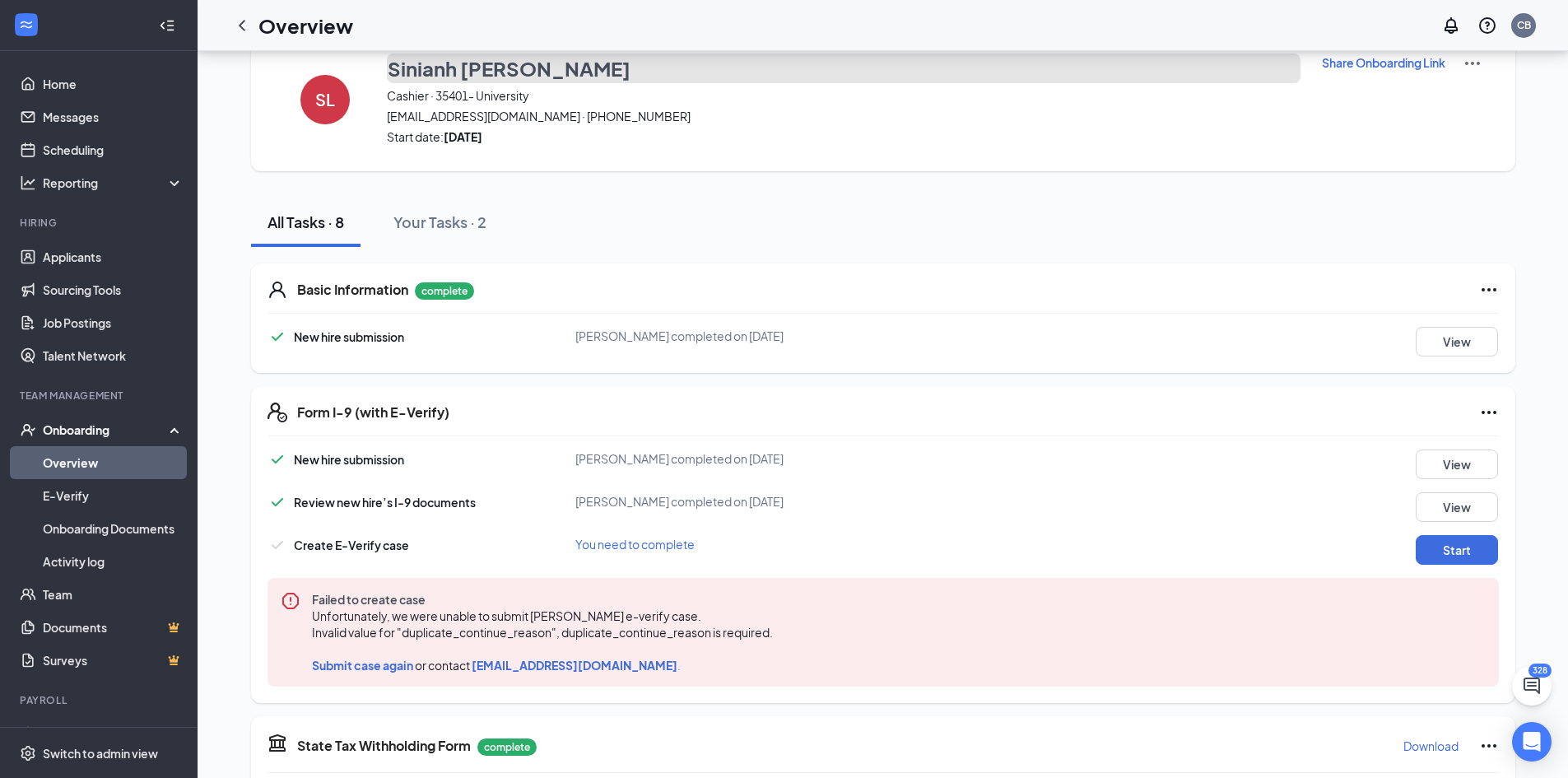
click at [480, 70] on h3 "Sinianh [PERSON_NAME]" at bounding box center [509, 68] width 243 height 28
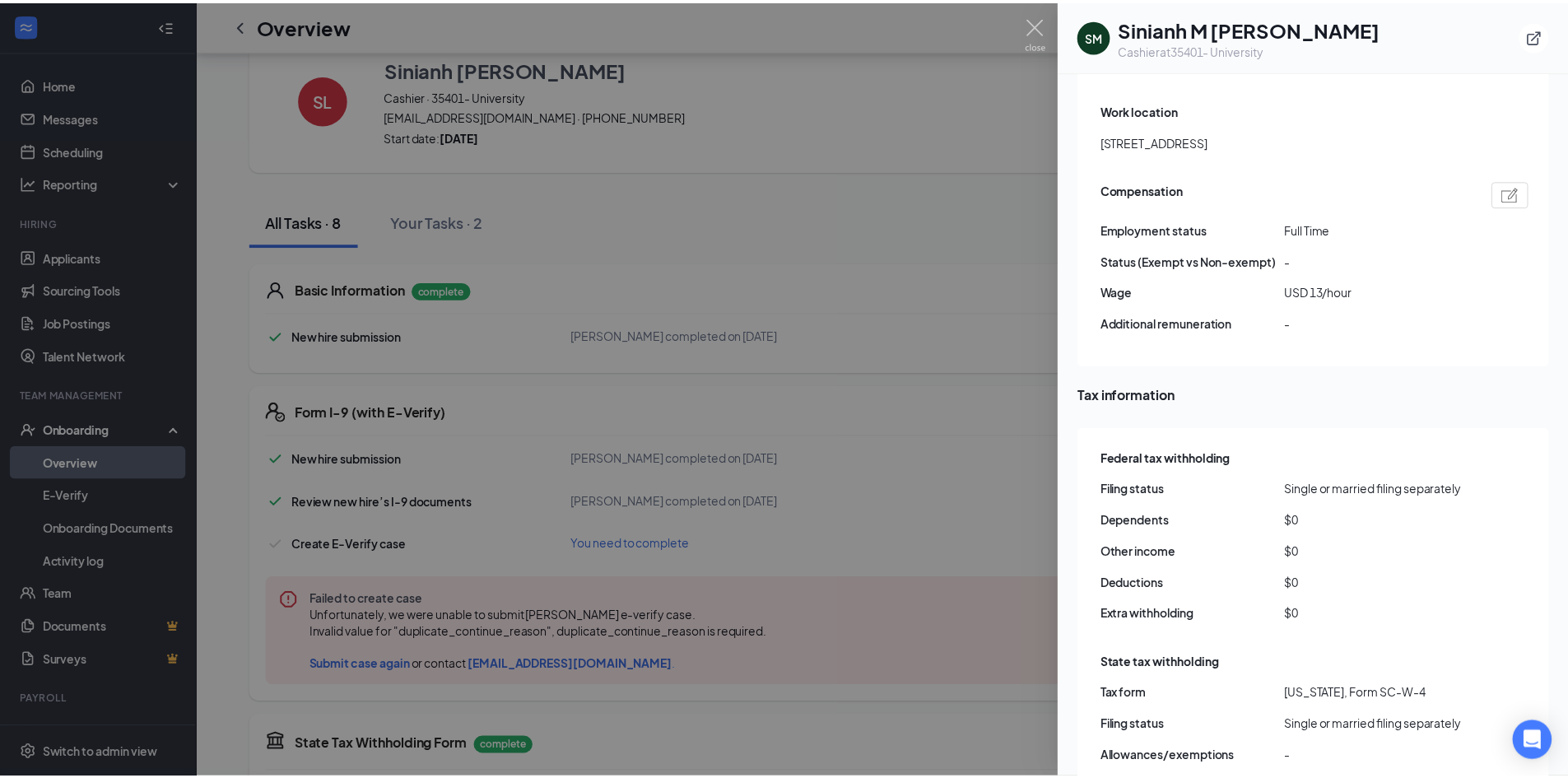
scroll to position [1235, 0]
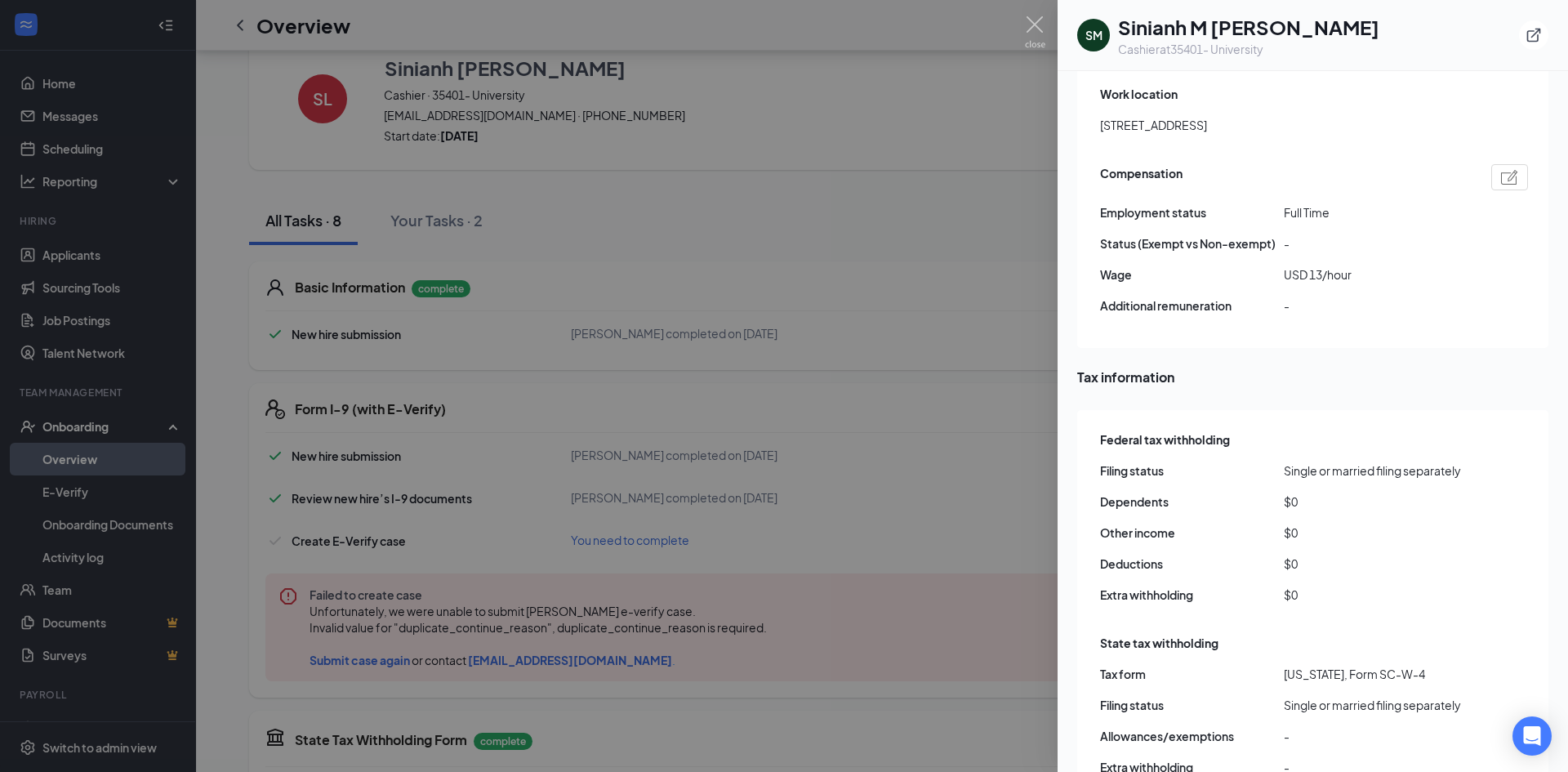
click at [883, 456] on div at bounding box center [784, 386] width 1568 height 772
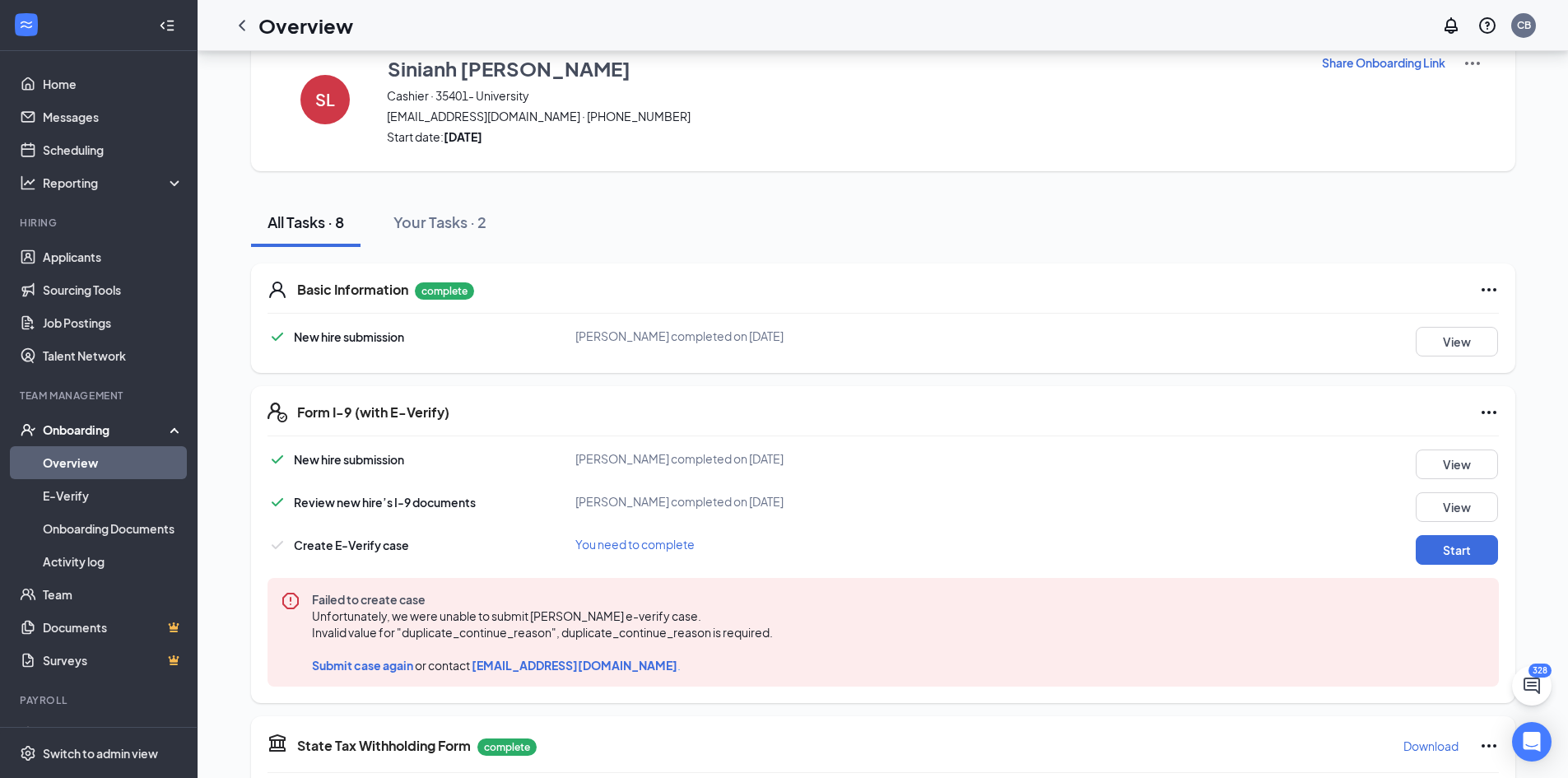
click at [78, 455] on link "Overview" at bounding box center [113, 462] width 140 height 33
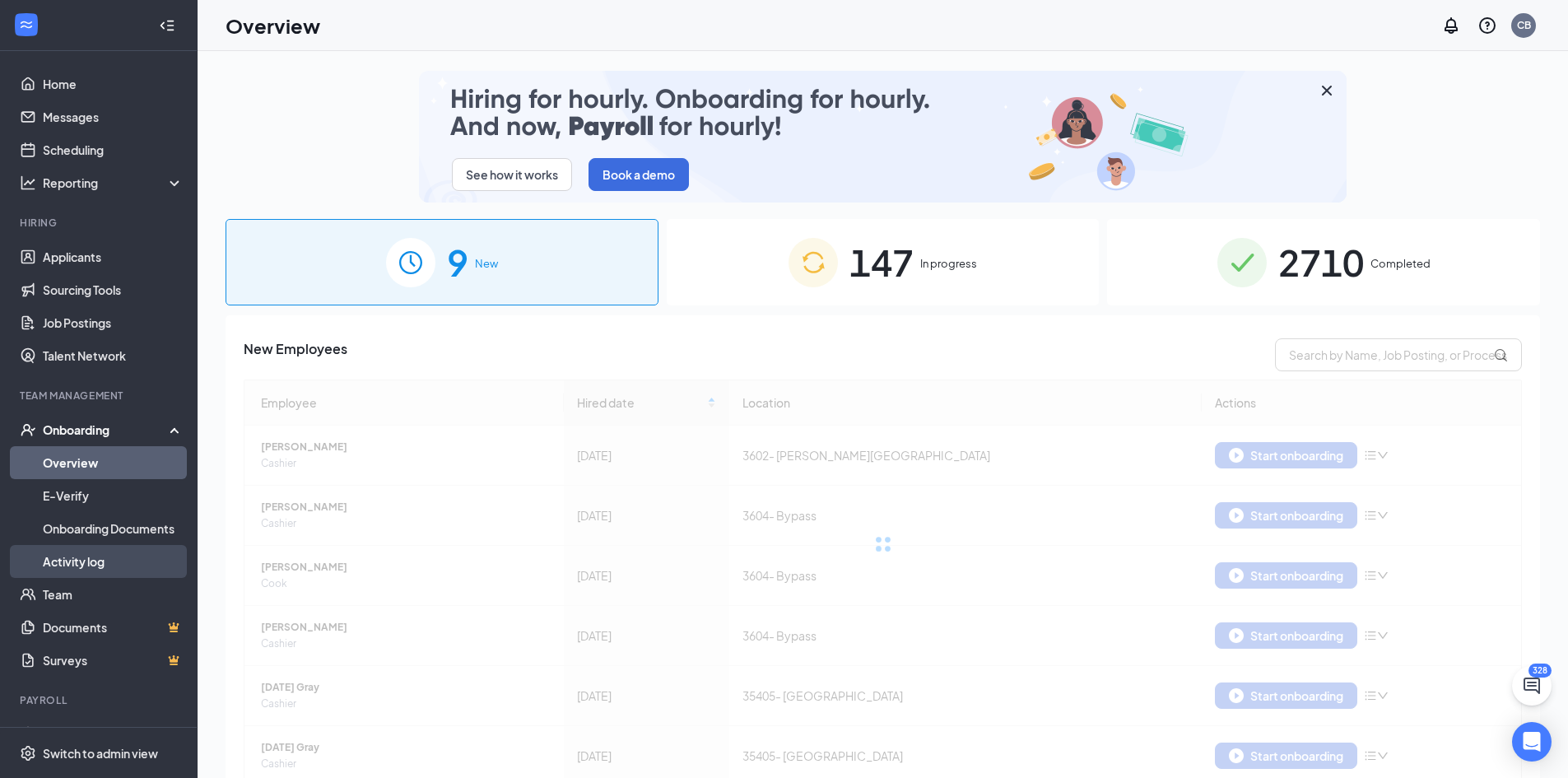
click at [80, 558] on link "Activity log" at bounding box center [113, 562] width 140 height 33
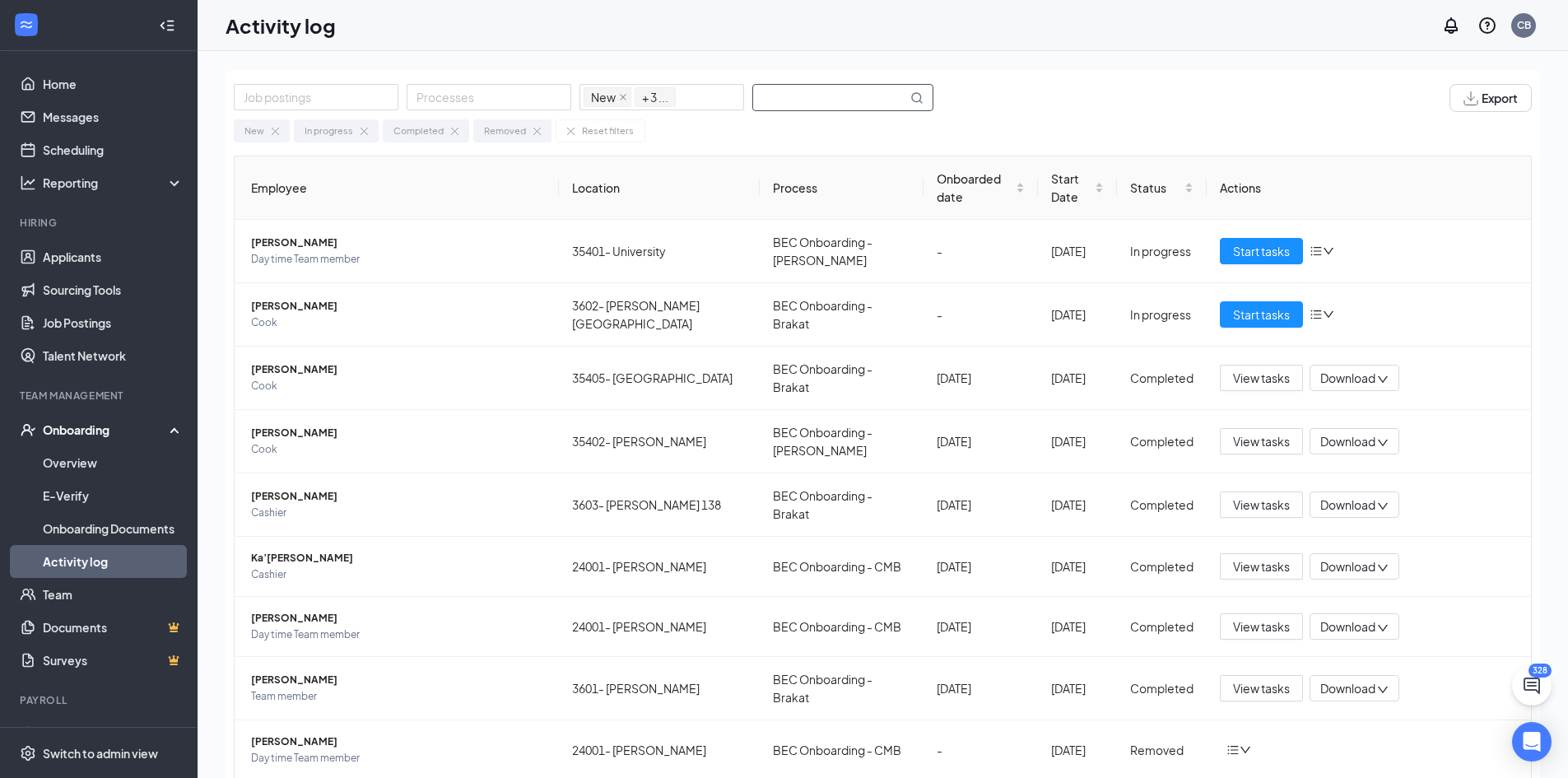
click at [840, 98] on input "text" at bounding box center [830, 97] width 154 height 26
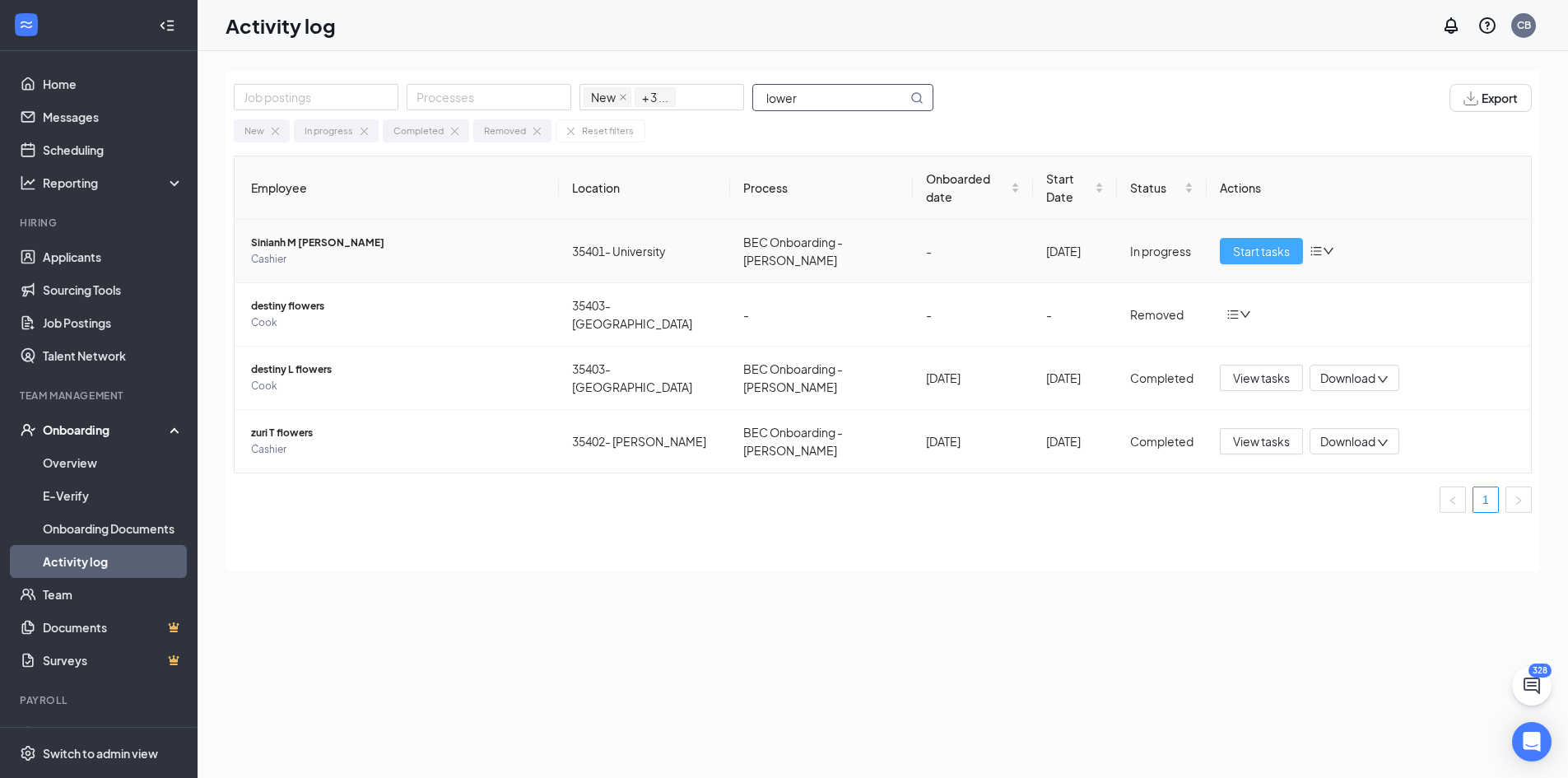
type input "lower"
click at [1264, 242] on span "Start tasks" at bounding box center [1262, 250] width 57 height 18
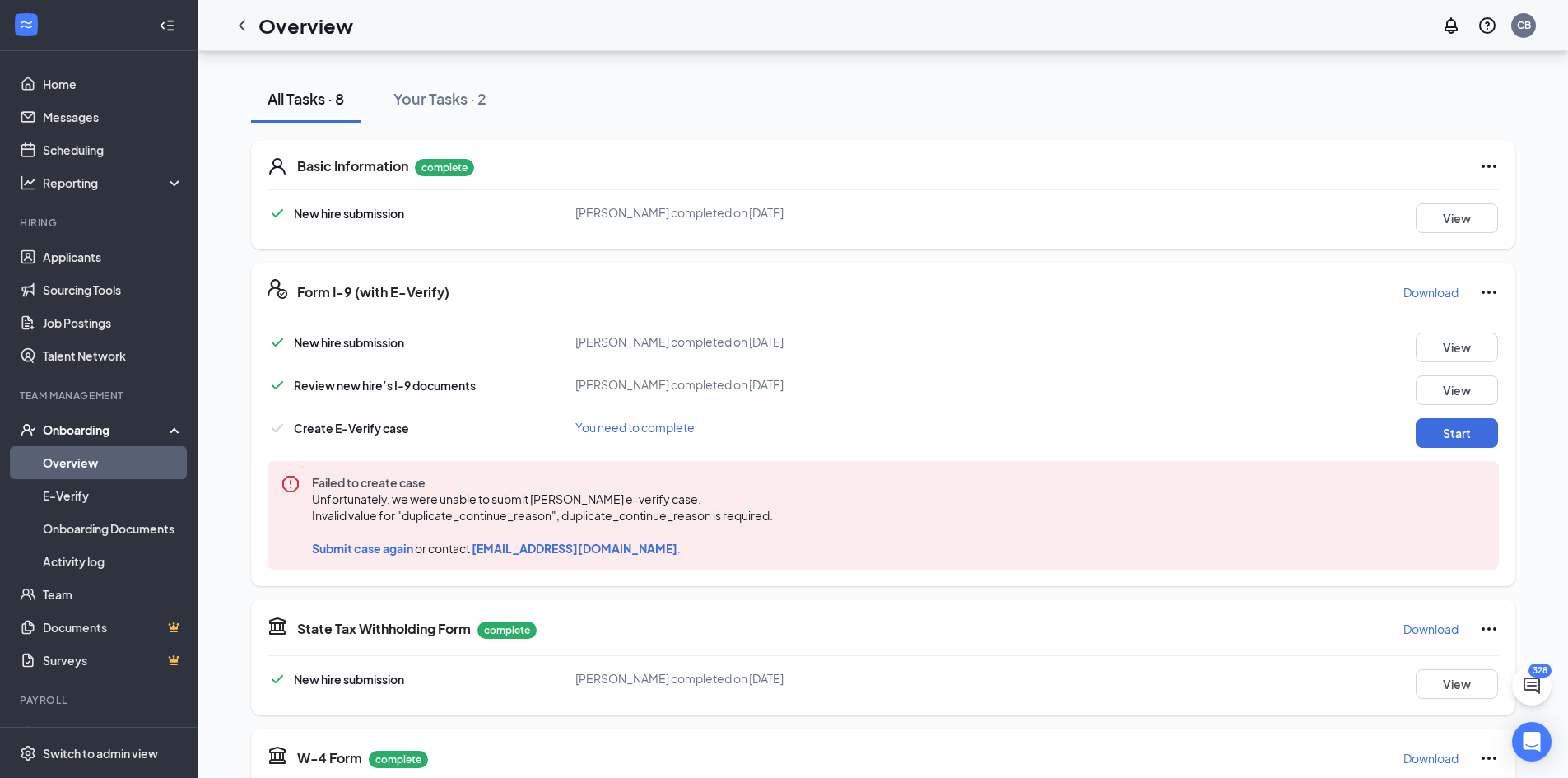
scroll to position [247, 0]
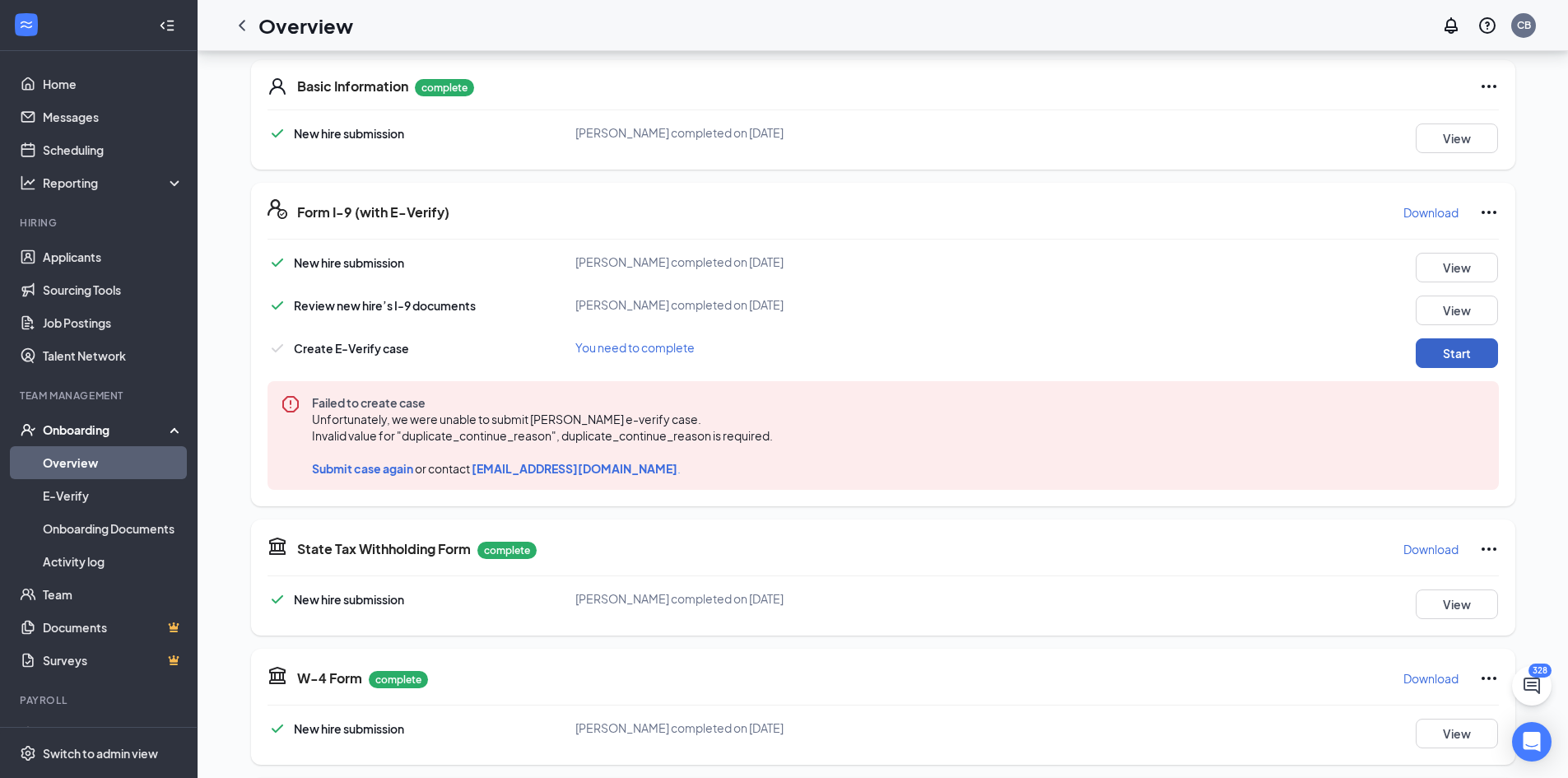
click at [1447, 358] on button "Start" at bounding box center [1457, 353] width 83 height 29
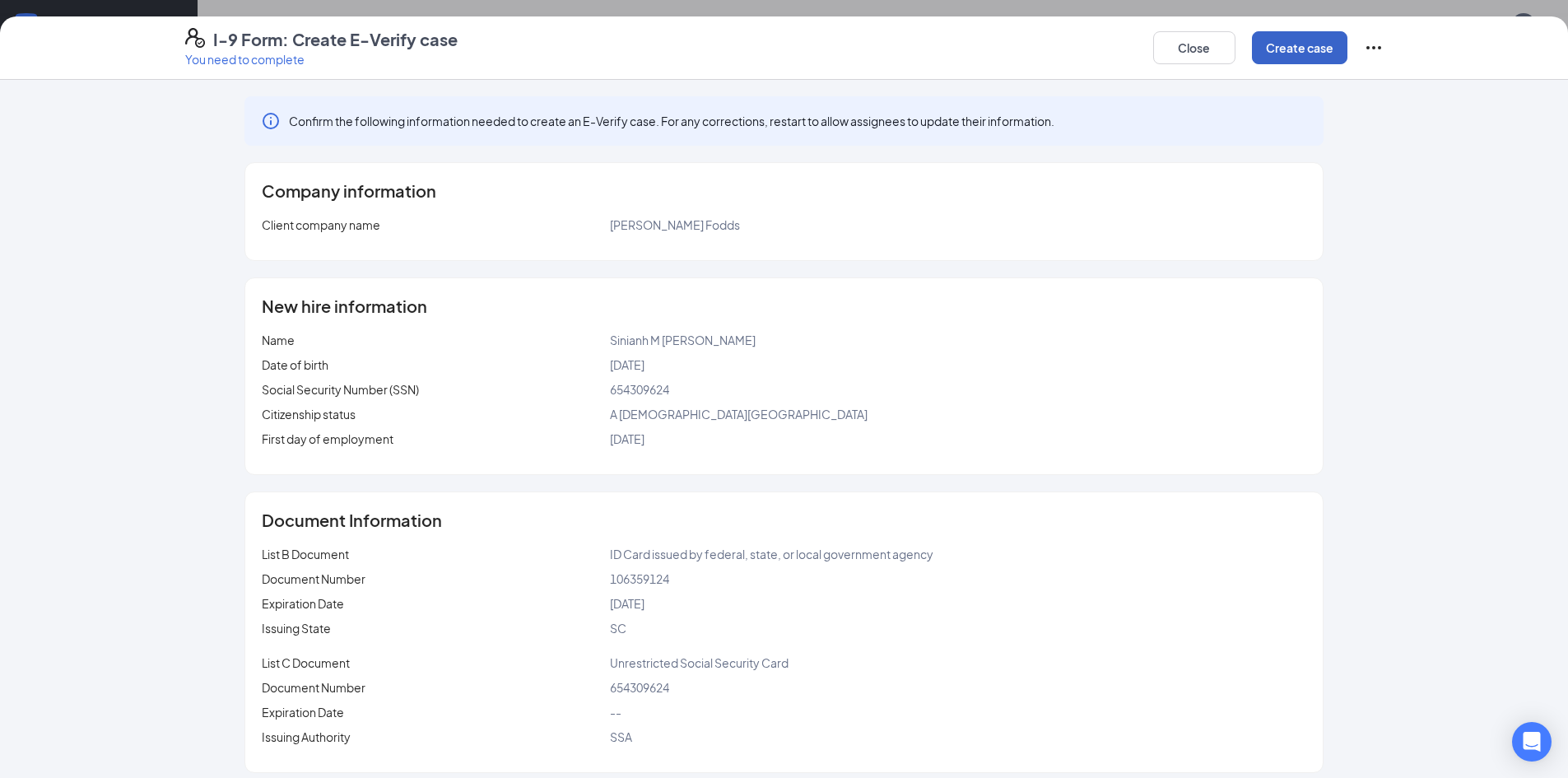
click at [1286, 43] on button "Create case" at bounding box center [1300, 47] width 96 height 33
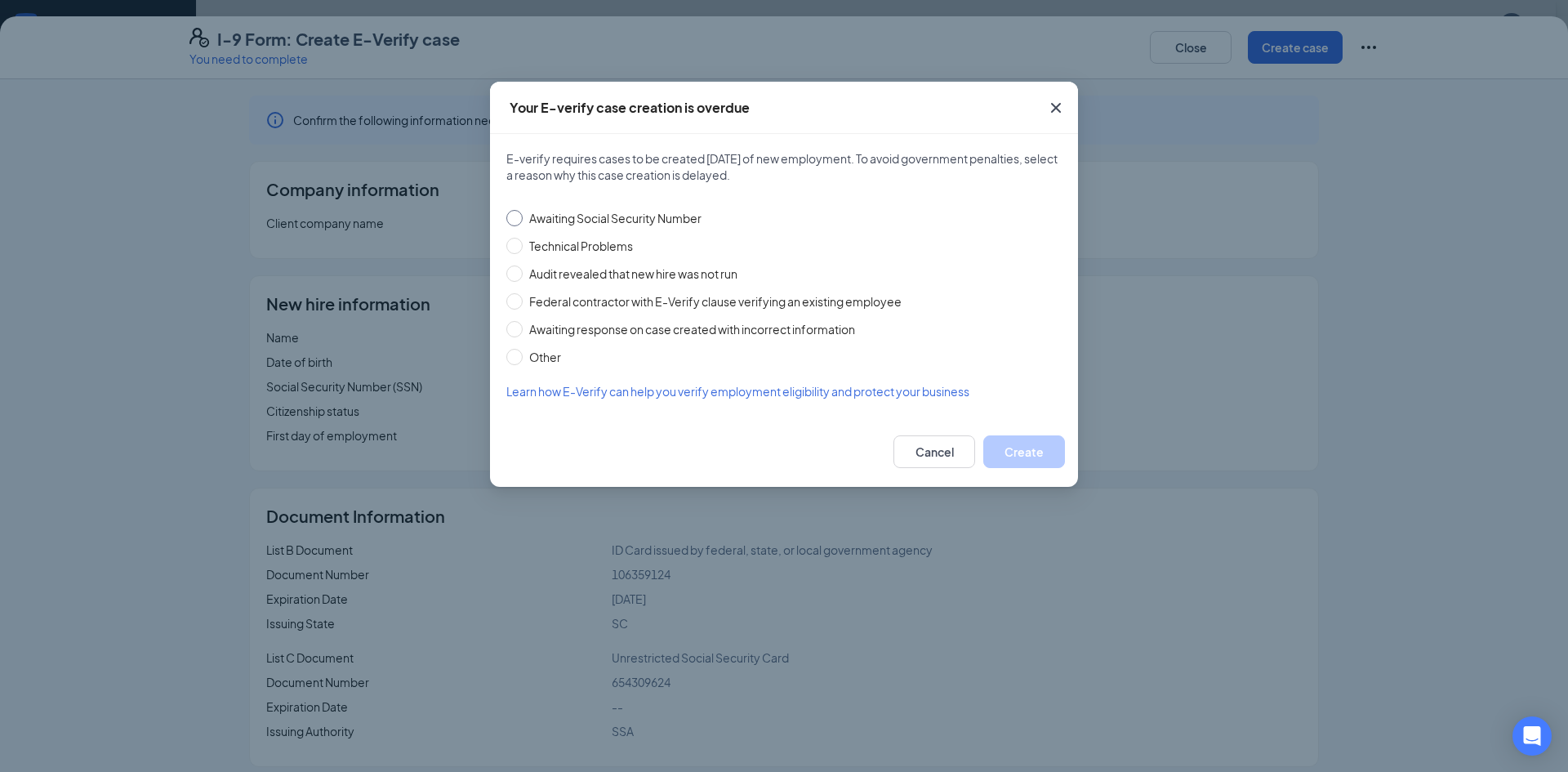
click at [567, 216] on span "Awaiting Social Security Number" at bounding box center [615, 217] width 185 height 18
click at [522, 216] on input "Awaiting Social Security Number" at bounding box center [514, 217] width 16 height 16
radio input "true"
click at [1012, 451] on button "Create" at bounding box center [1024, 452] width 82 height 33
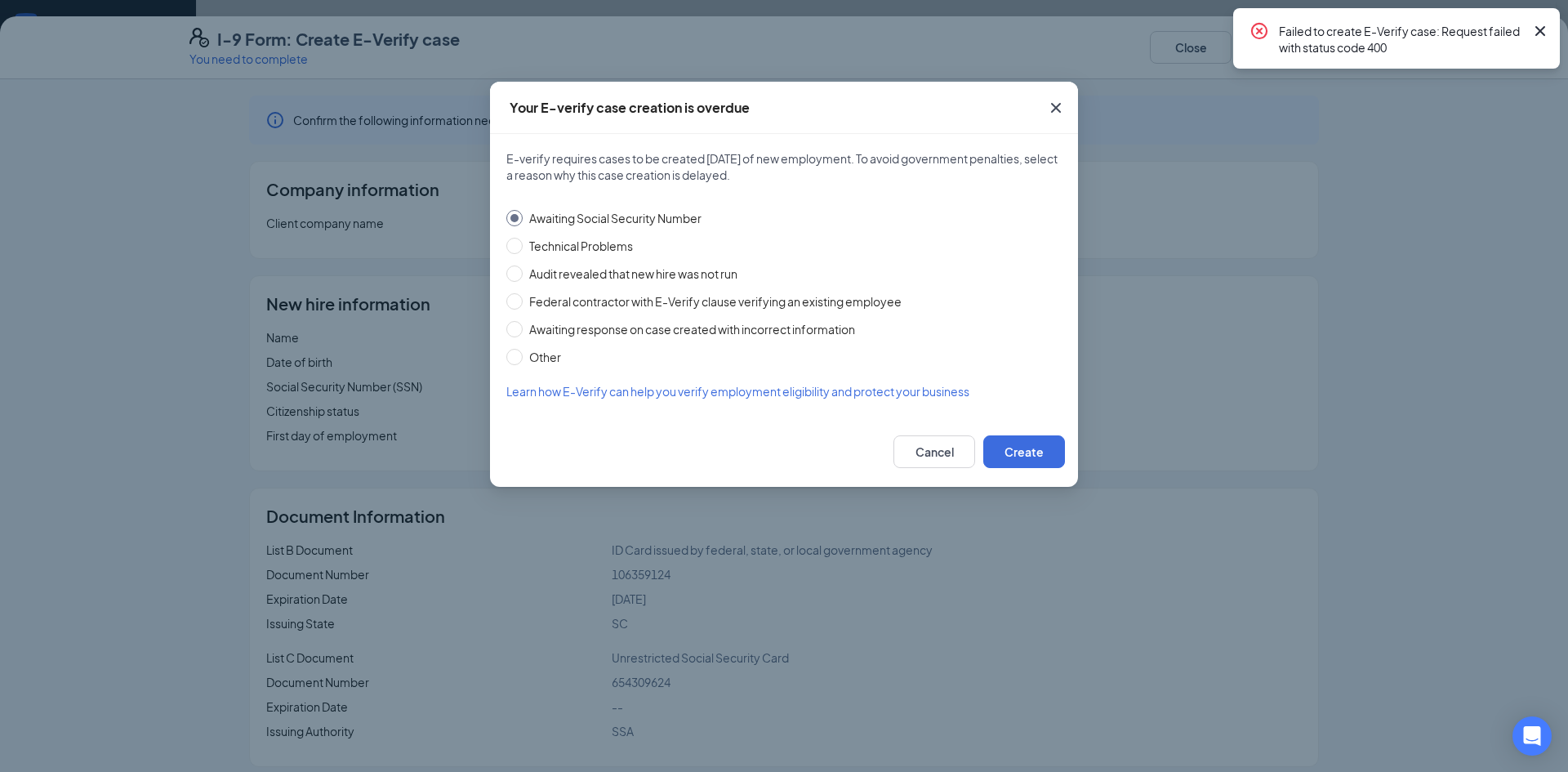
click at [1057, 110] on icon "Cross" at bounding box center [1056, 107] width 20 height 20
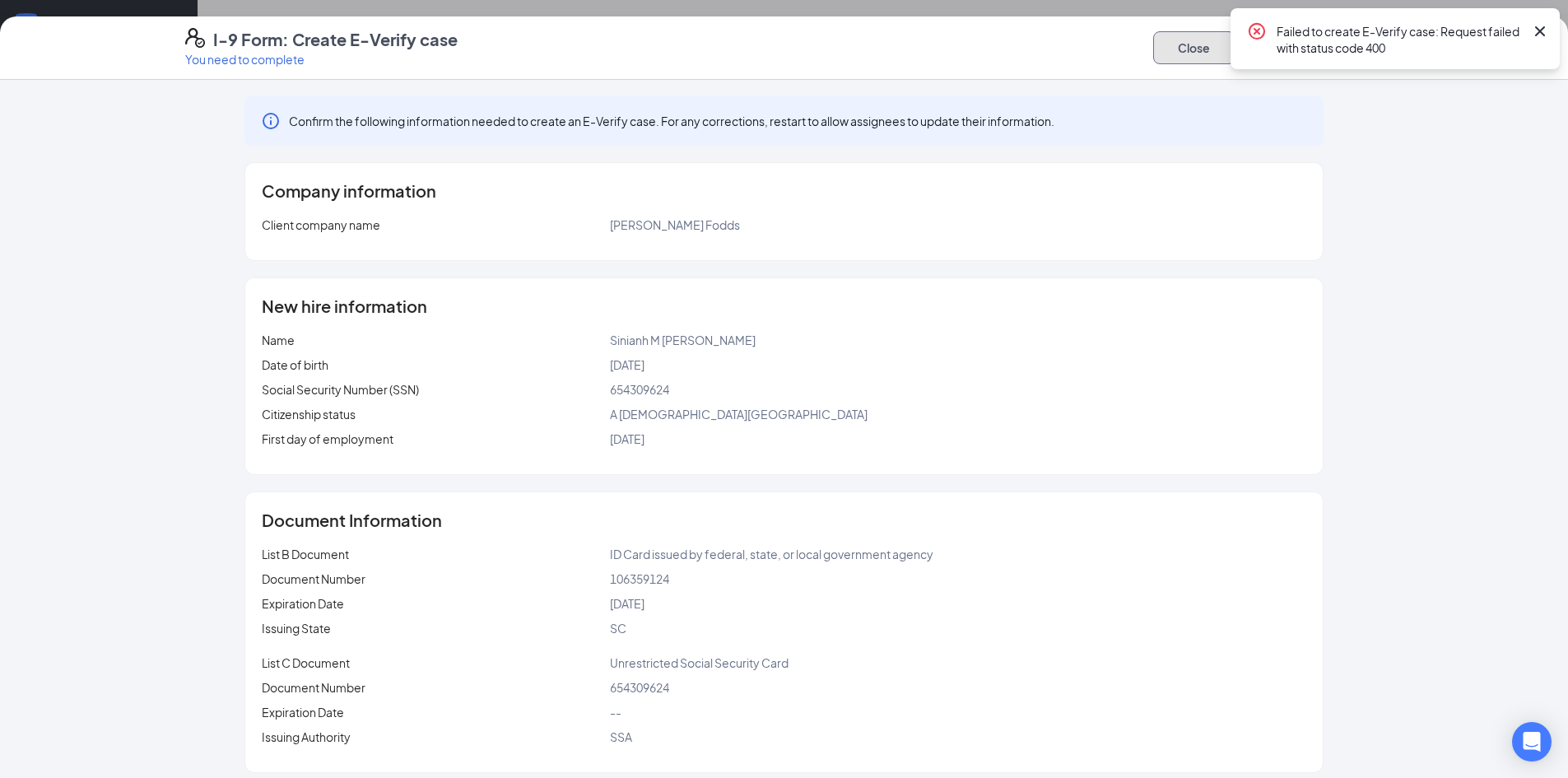
click at [1198, 55] on button "Close" at bounding box center [1194, 47] width 83 height 33
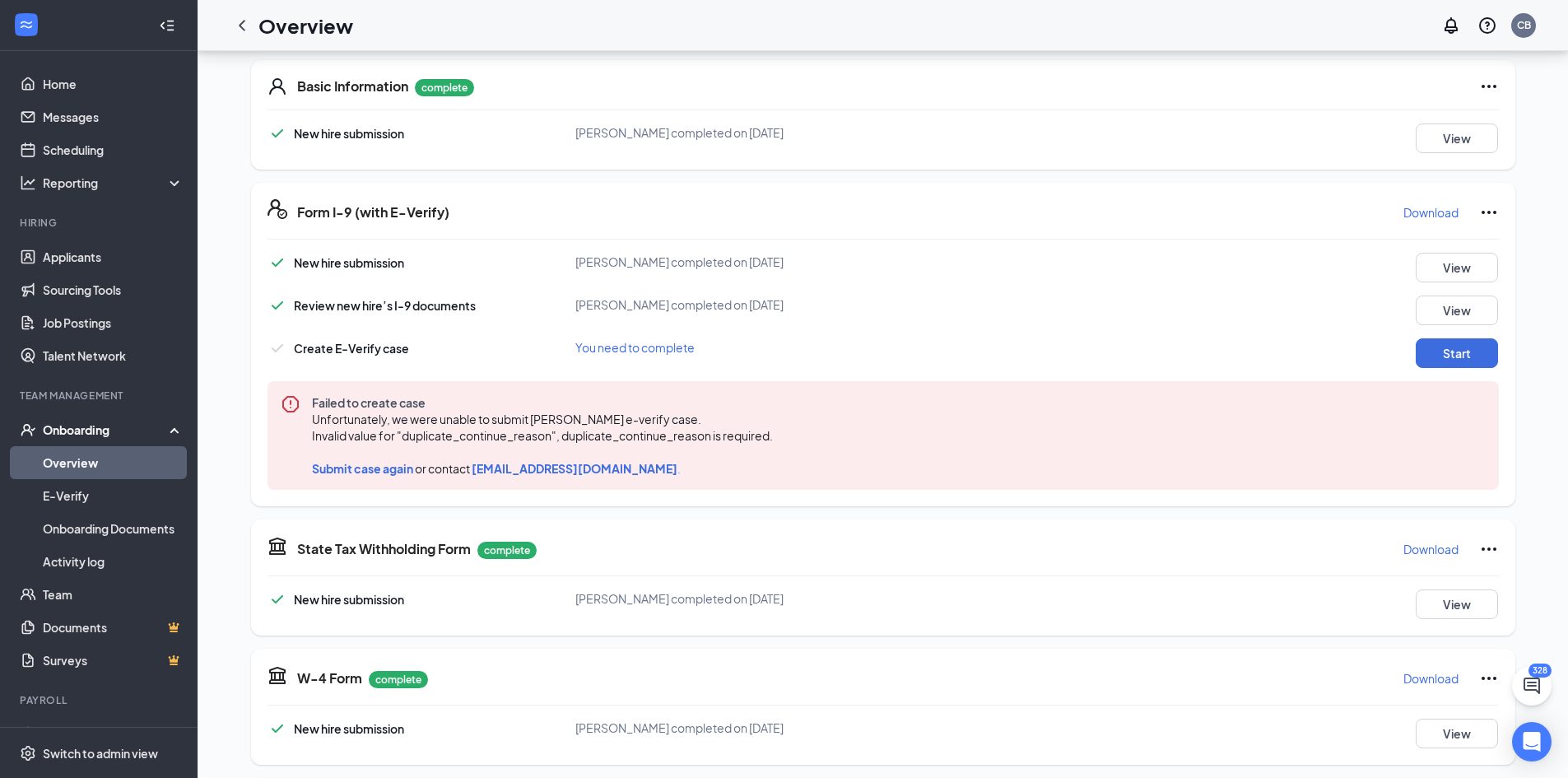
click at [366, 470] on span "Submit case again" at bounding box center [362, 469] width 101 height 15
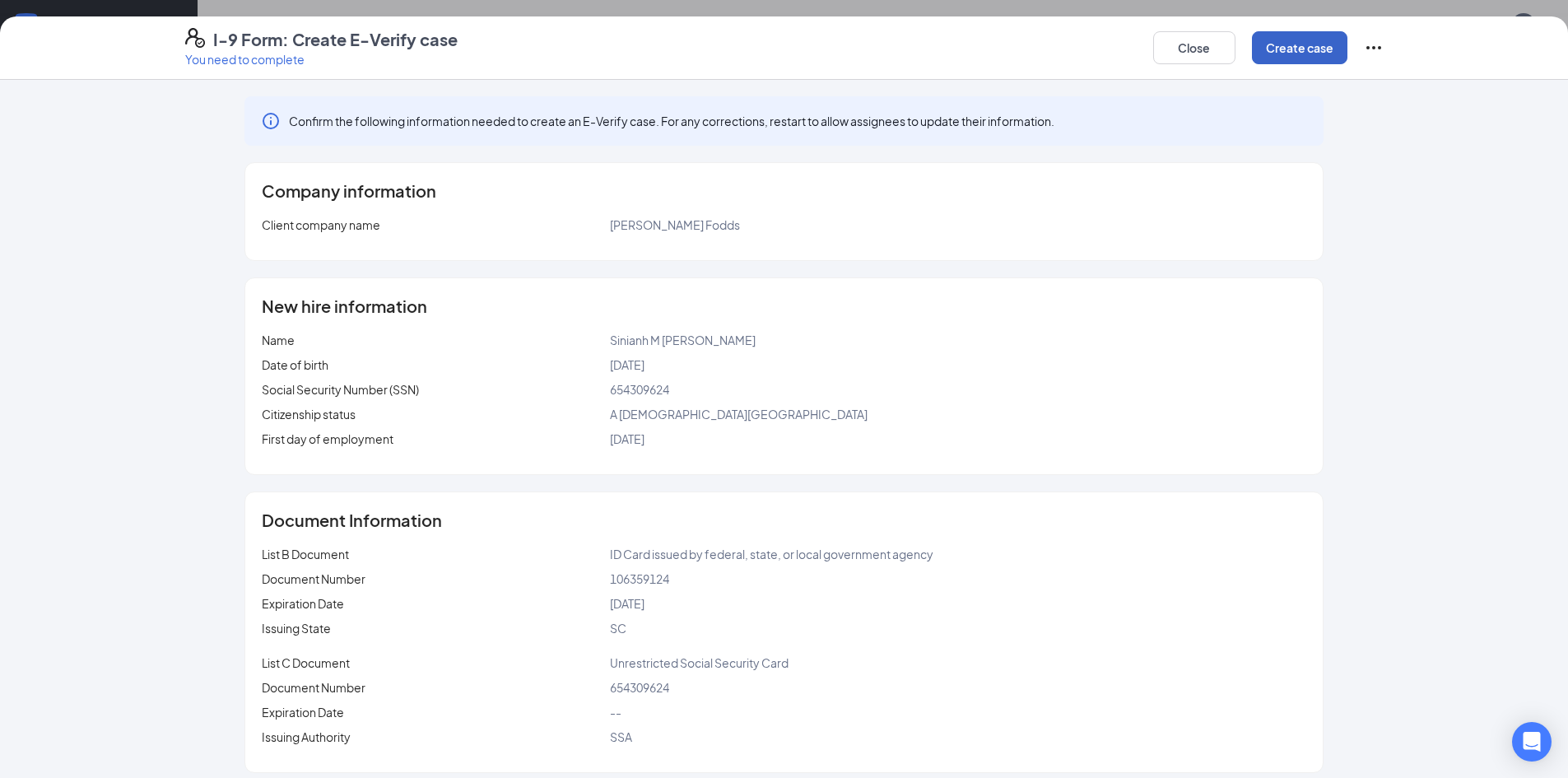
click at [1301, 38] on button "Create case" at bounding box center [1300, 47] width 96 height 33
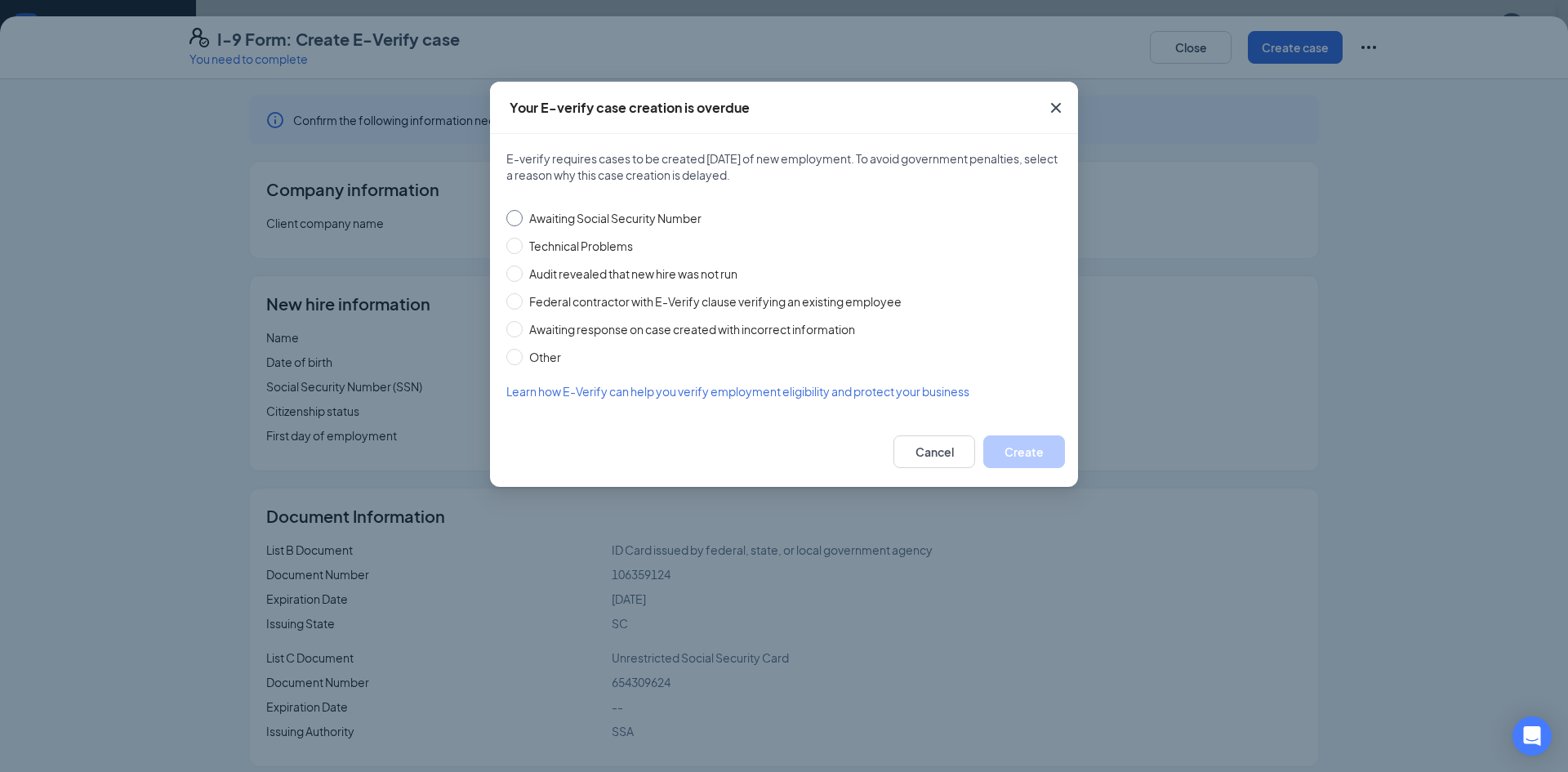
click at [609, 222] on span "Awaiting Social Security Number" at bounding box center [615, 217] width 185 height 18
click at [522, 222] on input "Awaiting Social Security Number" at bounding box center [514, 217] width 16 height 16
radio input "true"
click at [1026, 445] on button "Create" at bounding box center [1024, 452] width 82 height 33
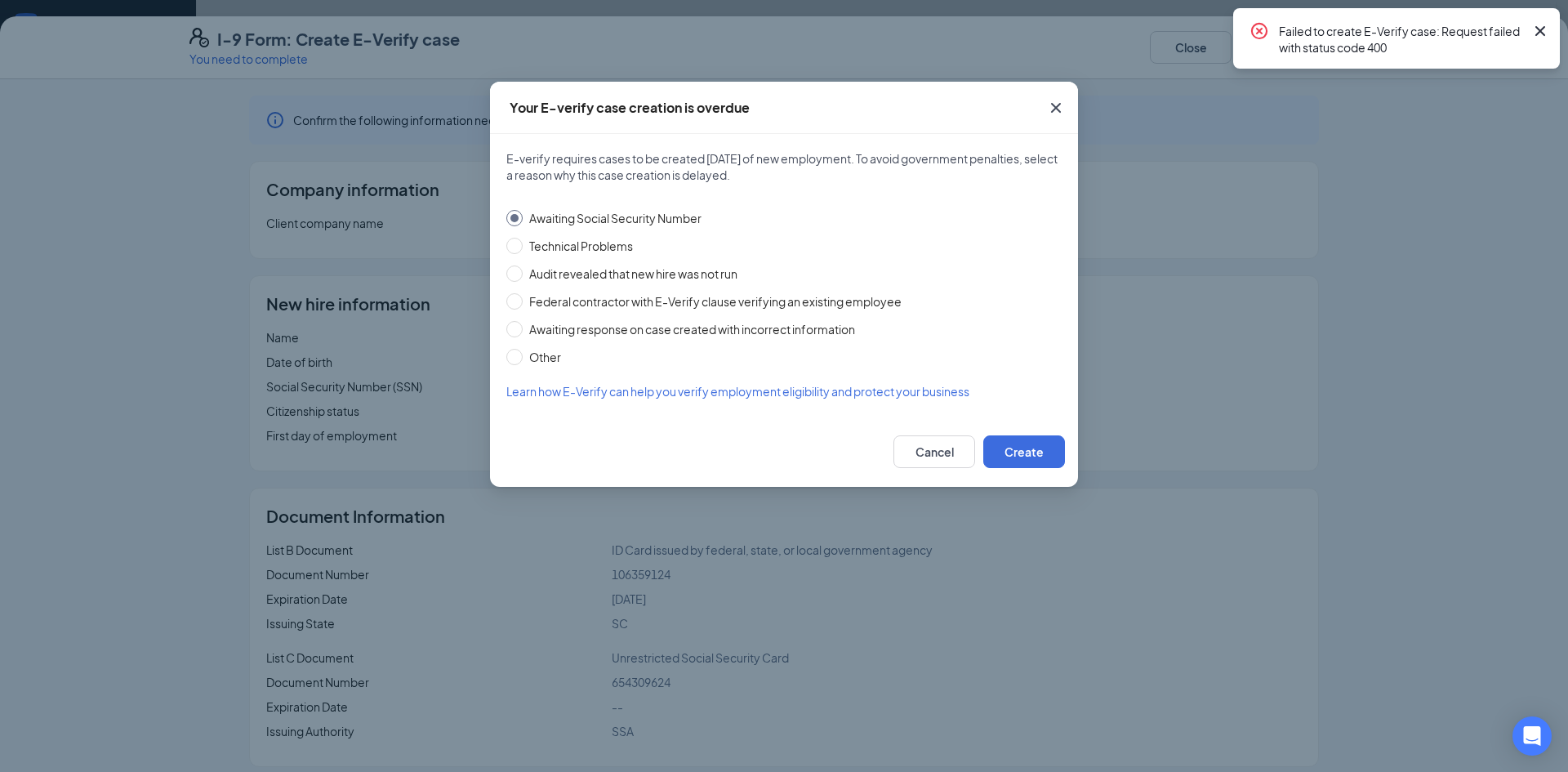
click at [1059, 100] on icon "Cross" at bounding box center [1056, 107] width 20 height 20
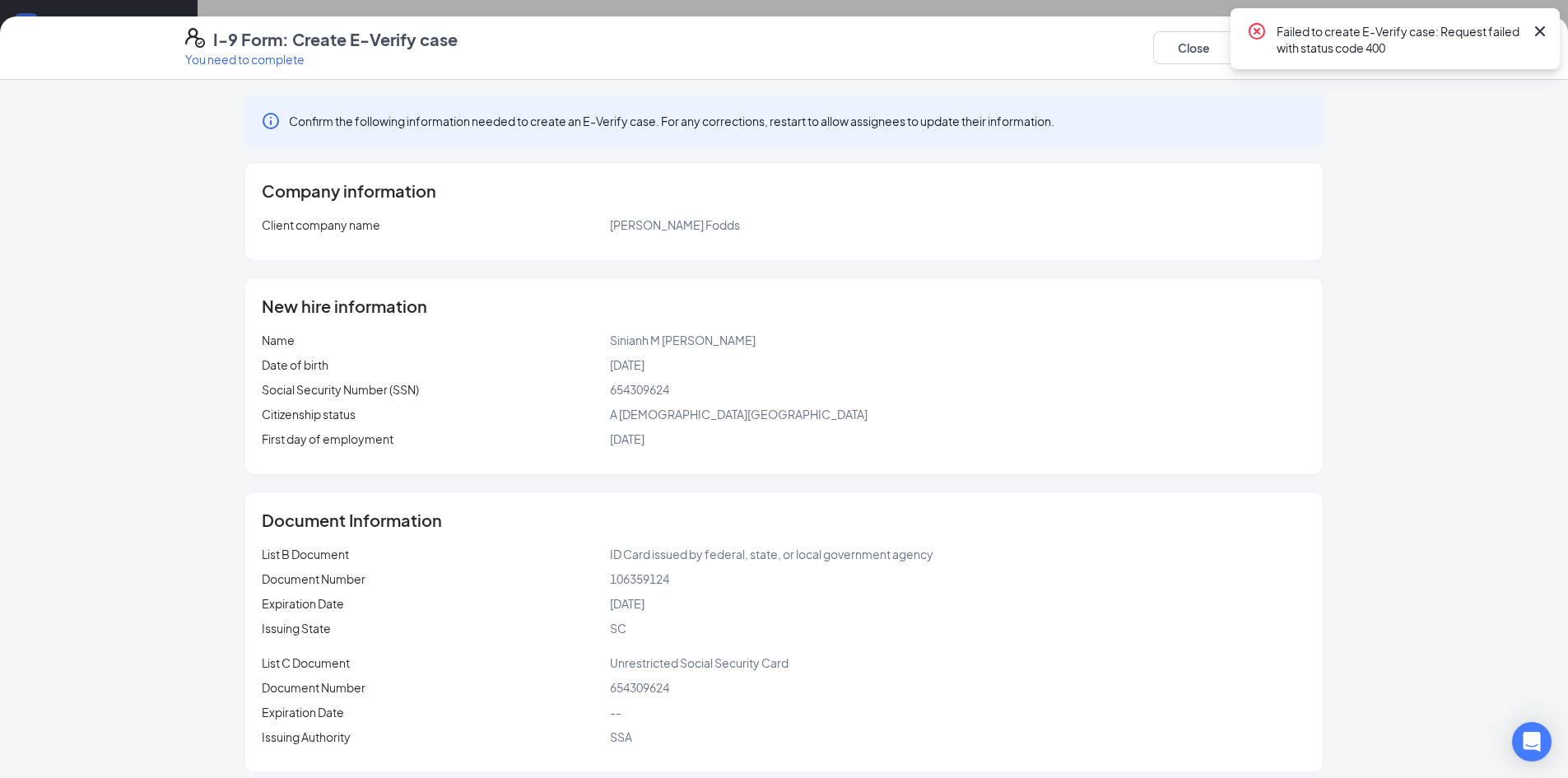
click at [1543, 28] on icon "Cross" at bounding box center [1540, 31] width 9 height 9
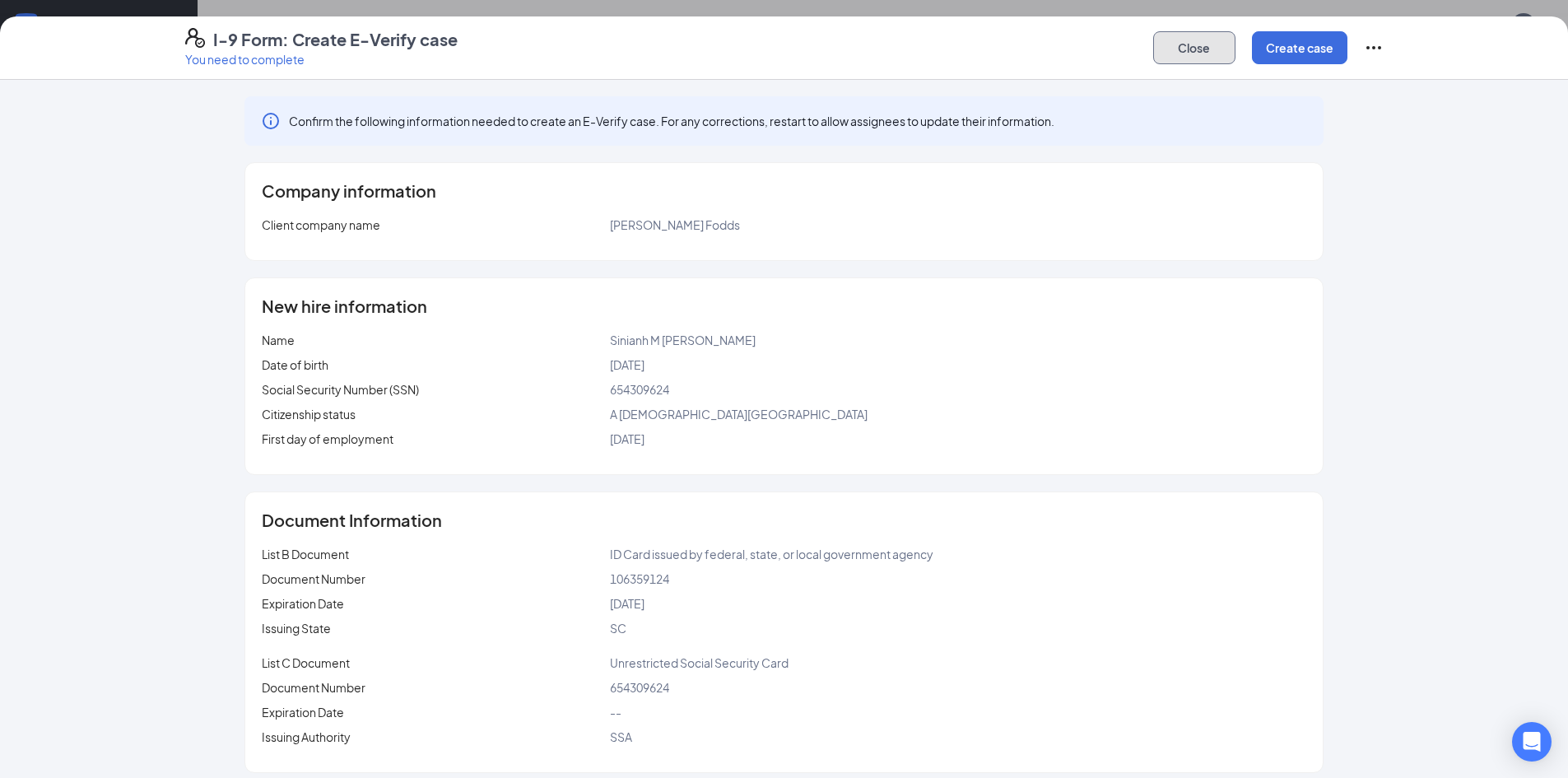
click at [1190, 59] on button "Close" at bounding box center [1194, 47] width 83 height 33
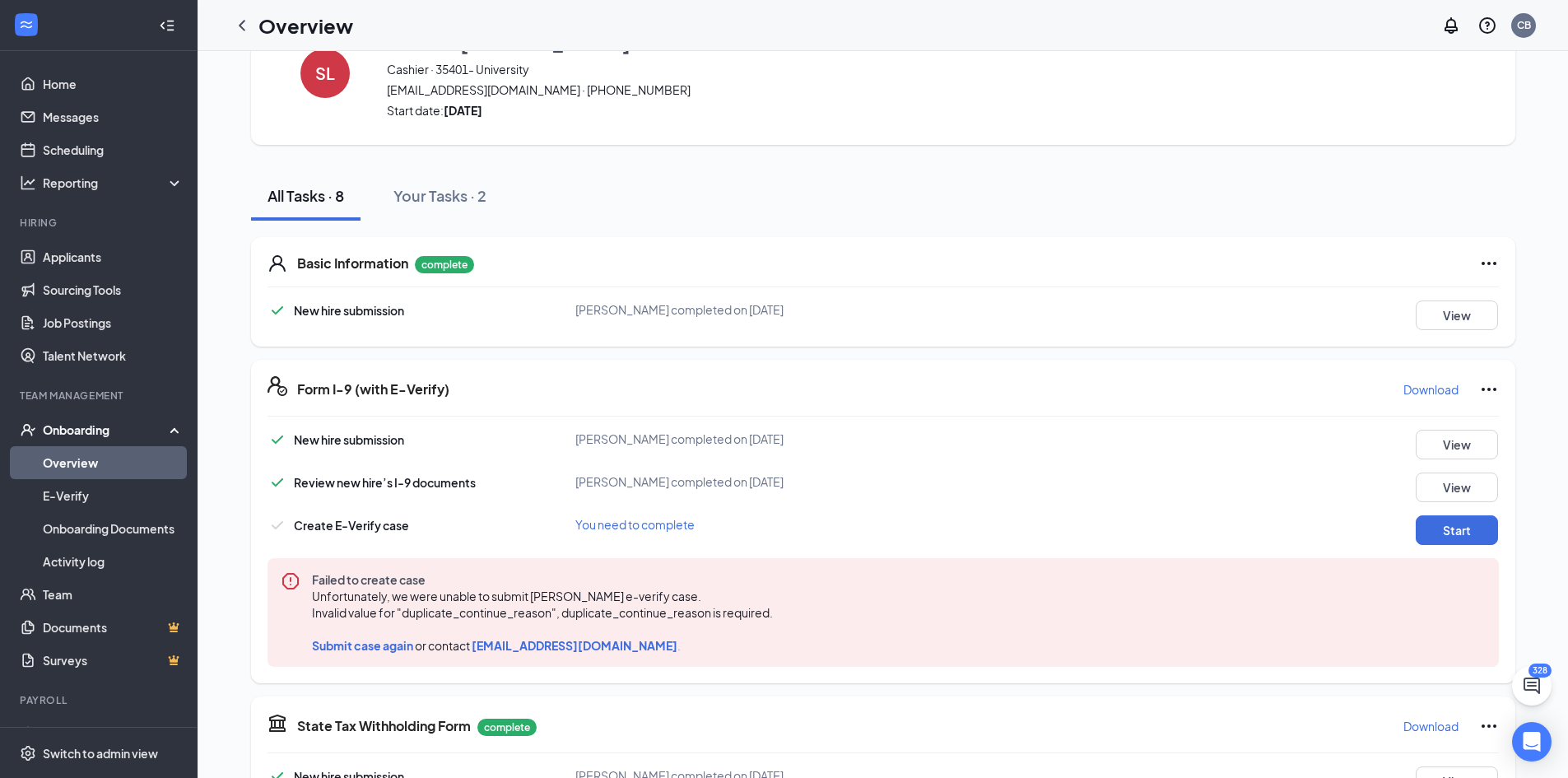
scroll to position [0, 0]
